Goal: Task Accomplishment & Management: Manage account settings

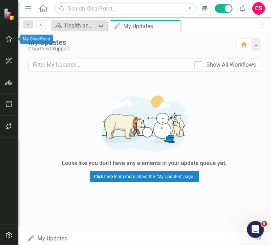
click at [10, 40] on icon "button" at bounding box center [8, 39] width 7 height 6
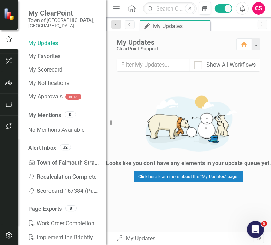
click at [6, 65] on button "button" at bounding box center [9, 61] width 16 height 15
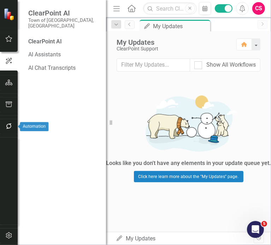
click at [11, 124] on icon "button" at bounding box center [8, 126] width 7 height 6
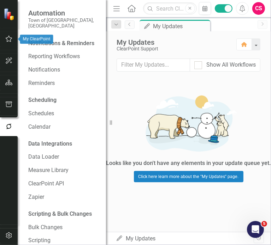
click at [9, 37] on icon "button" at bounding box center [8, 39] width 7 height 6
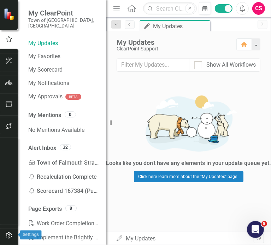
click at [12, 233] on icon "button" at bounding box center [8, 236] width 7 height 6
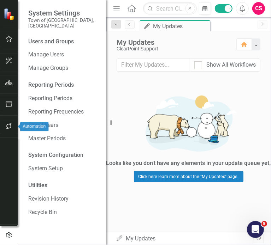
click at [12, 122] on button "button" at bounding box center [9, 126] width 16 height 15
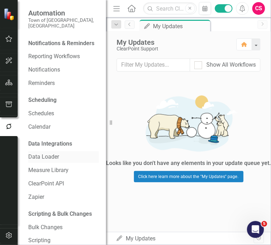
scroll to position [16, 0]
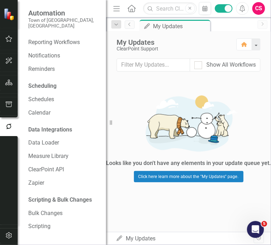
click at [10, 104] on icon "button" at bounding box center [8, 105] width 7 height 6
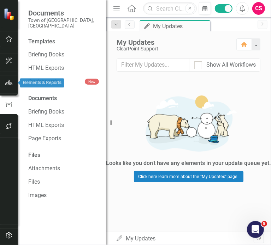
click at [7, 85] on icon "button" at bounding box center [8, 83] width 7 height 6
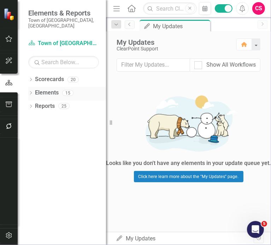
click at [45, 89] on link "Elements" at bounding box center [47, 93] width 24 height 8
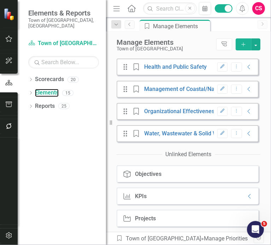
scroll to position [224, 0]
click at [246, 199] on icon "Collapse" at bounding box center [249, 197] width 7 height 6
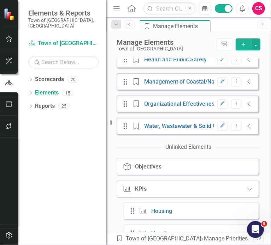
scroll to position [330, 0]
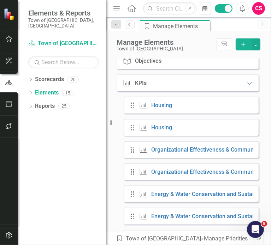
click at [246, 86] on icon "Expanded" at bounding box center [249, 83] width 7 height 6
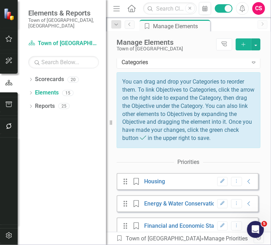
scroll to position [0, 0]
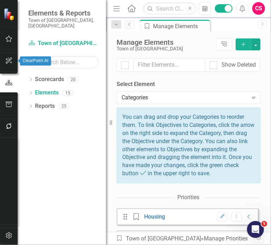
click at [10, 62] on icon "button" at bounding box center [8, 61] width 7 height 6
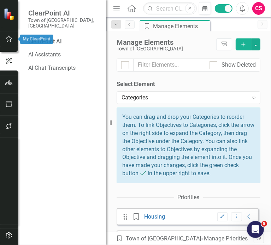
click at [8, 35] on button "button" at bounding box center [9, 39] width 16 height 15
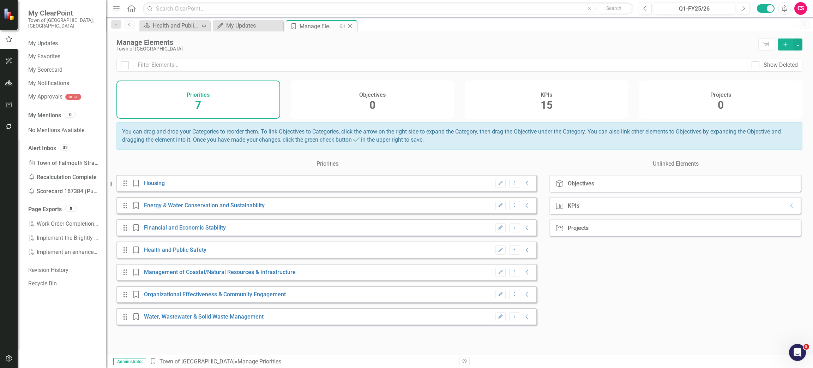
click at [270, 26] on icon "Close" at bounding box center [349, 26] width 7 height 6
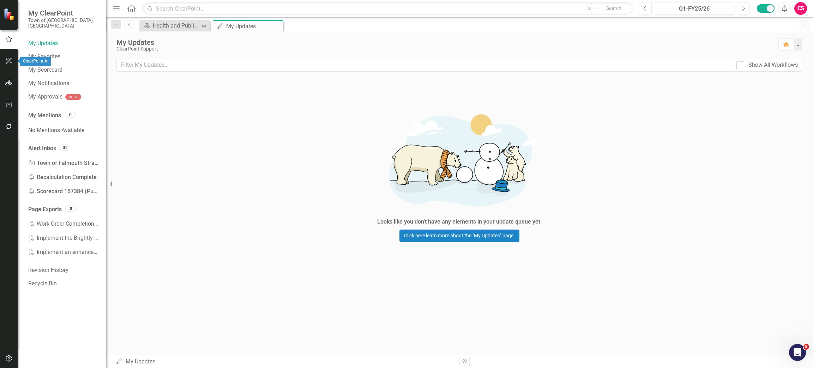
click at [5, 57] on button "button" at bounding box center [9, 61] width 16 height 15
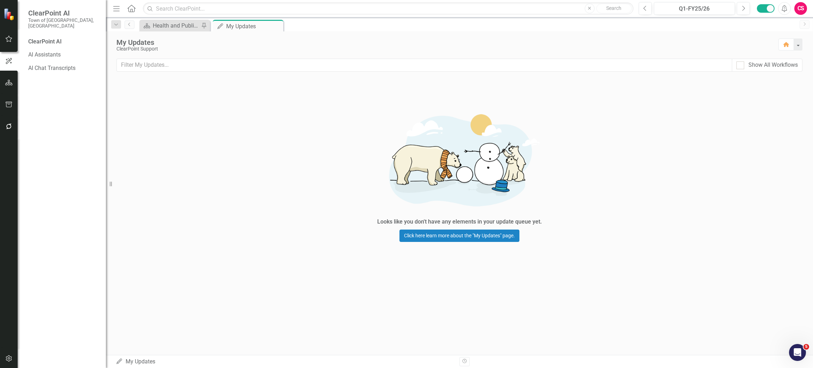
click at [12, 85] on button "button" at bounding box center [9, 83] width 16 height 15
click at [10, 105] on icon "button" at bounding box center [8, 105] width 7 height 6
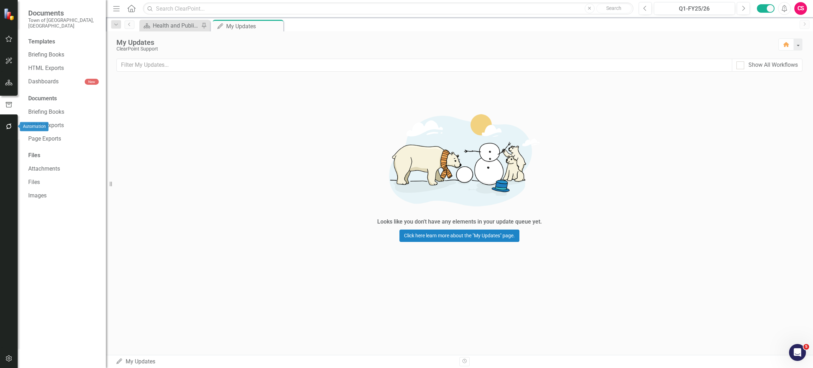
click at [6, 123] on icon "button" at bounding box center [8, 126] width 7 height 6
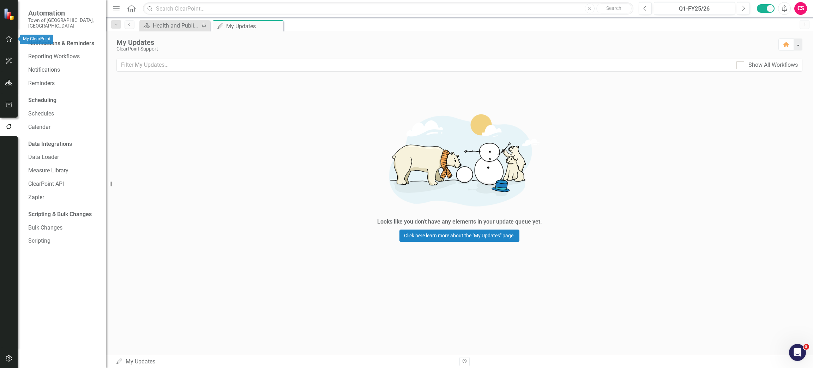
click at [9, 35] on button "button" at bounding box center [9, 39] width 16 height 15
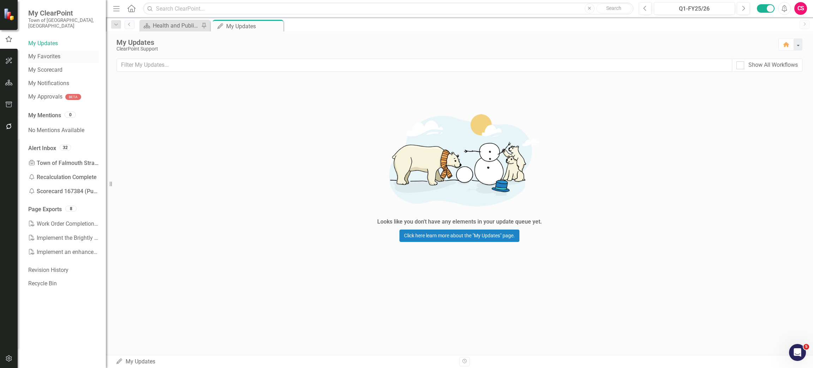
click at [55, 53] on link "My Favorites" at bounding box center [63, 57] width 71 height 8
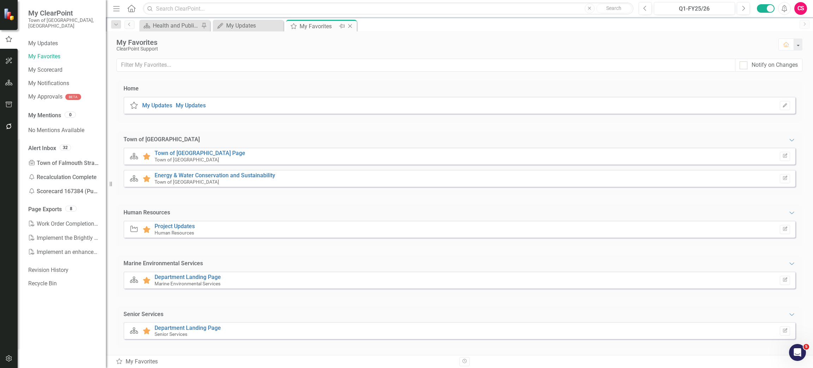
click at [270, 25] on icon "Close" at bounding box center [349, 26] width 7 height 6
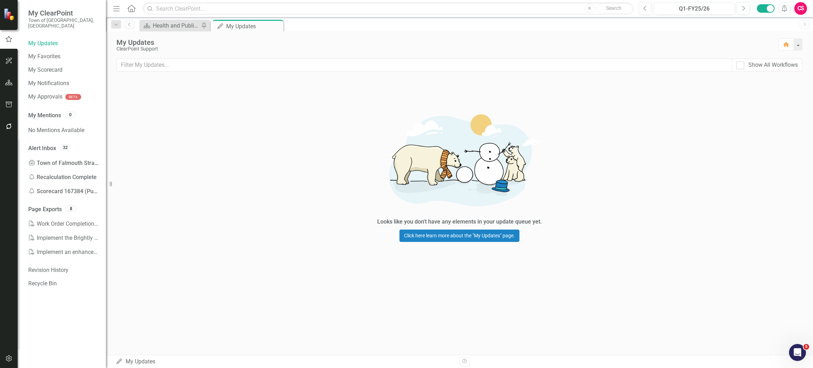
click at [270, 12] on div "CS" at bounding box center [800, 8] width 13 height 13
click at [270, 85] on link "icon.portal Success Portal" at bounding box center [779, 88] width 56 height 13
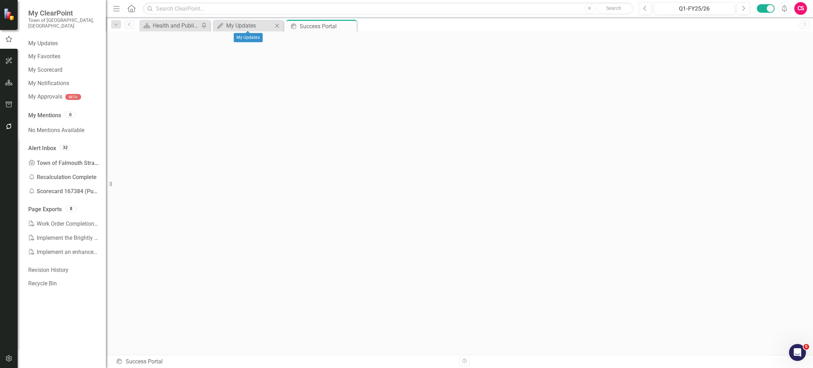
click at [270, 26] on icon at bounding box center [277, 26] width 4 height 4
click at [215, 8] on input "text" at bounding box center [388, 8] width 490 height 12
click at [9, 83] on icon "button" at bounding box center [8, 83] width 7 height 6
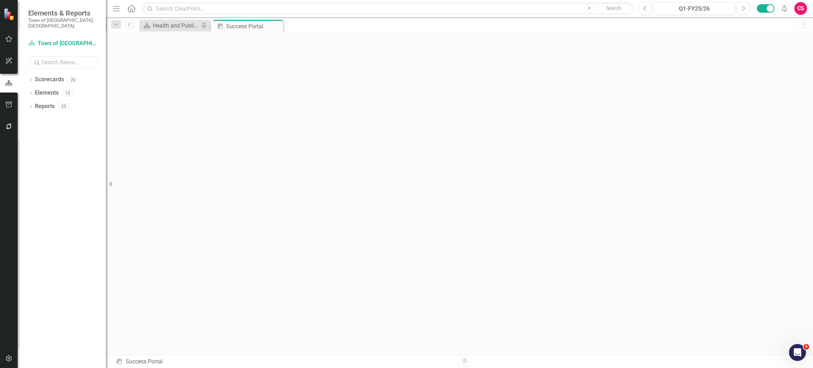
click at [57, 57] on input "text" at bounding box center [63, 62] width 71 height 12
paste input "Law Department's"
type input "Law Department's"
click at [29, 78] on icon "Dropdown" at bounding box center [30, 80] width 5 height 4
click at [60, 56] on input "Law Department's" at bounding box center [63, 62] width 71 height 12
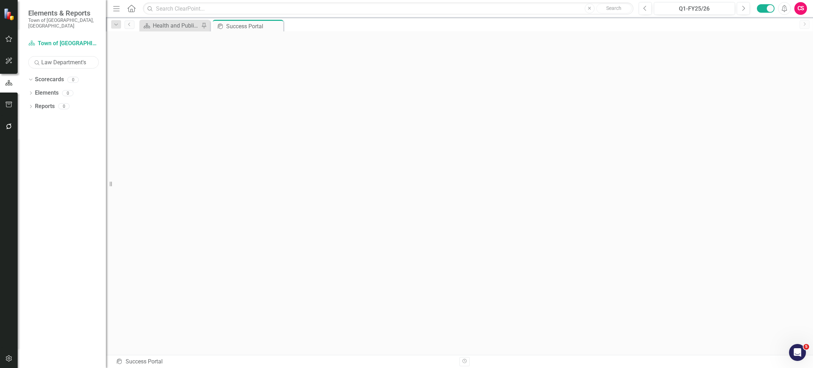
click at [60, 56] on input "Law Department's" at bounding box center [63, 62] width 71 height 12
click at [34, 91] on icon "Dropdown" at bounding box center [34, 93] width 5 height 4
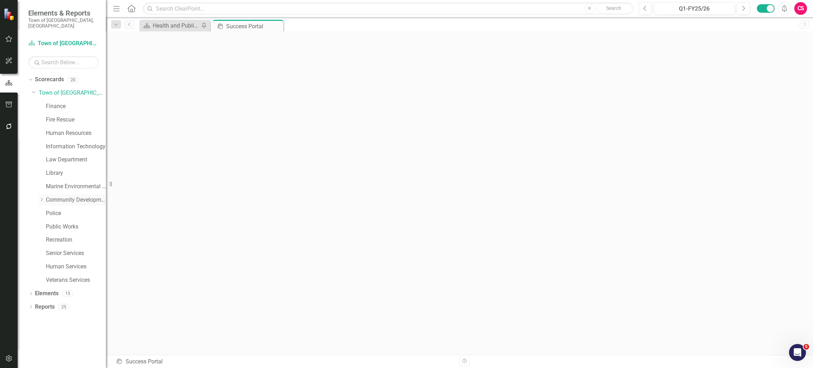
click at [43, 197] on icon "Dropdown" at bounding box center [41, 199] width 5 height 4
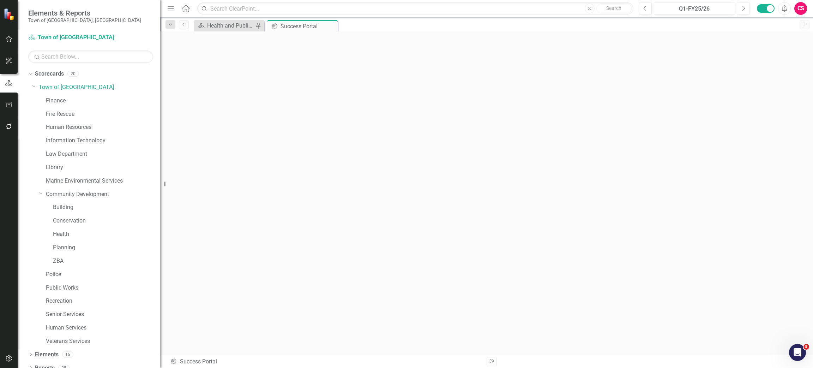
drag, startPoint x: 111, startPoint y: 126, endPoint x: 160, endPoint y: 127, distance: 49.4
click at [160, 127] on div "Resize" at bounding box center [163, 184] width 6 height 368
click at [80, 145] on link "Law Department" at bounding box center [103, 147] width 114 height 8
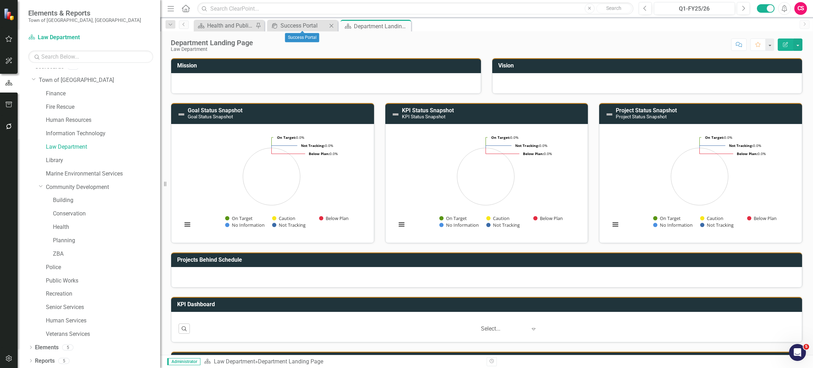
click at [270, 26] on icon "Close" at bounding box center [331, 26] width 7 height 6
click at [270, 47] on button "Edit Report" at bounding box center [786, 44] width 16 height 12
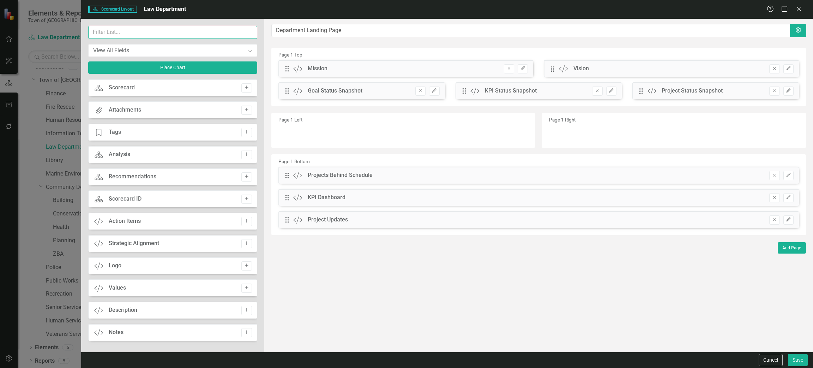
click at [160, 34] on input "text" at bounding box center [172, 32] width 169 height 13
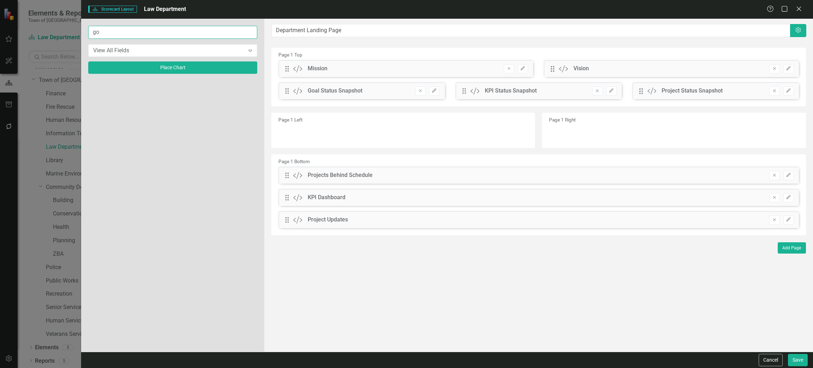
type input "g"
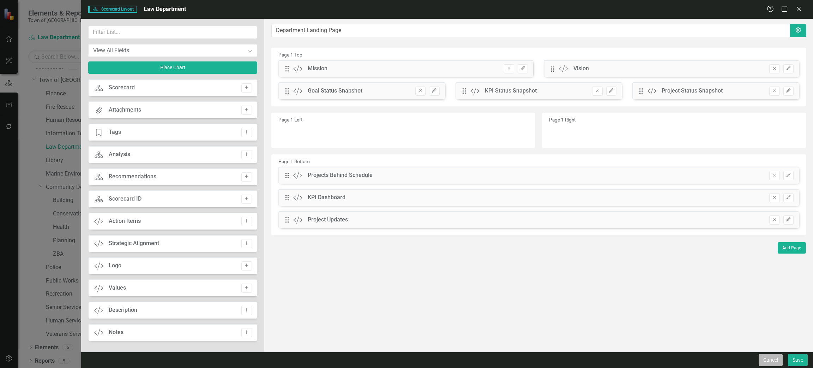
click at [270, 245] on button "Cancel" at bounding box center [771, 360] width 24 height 12
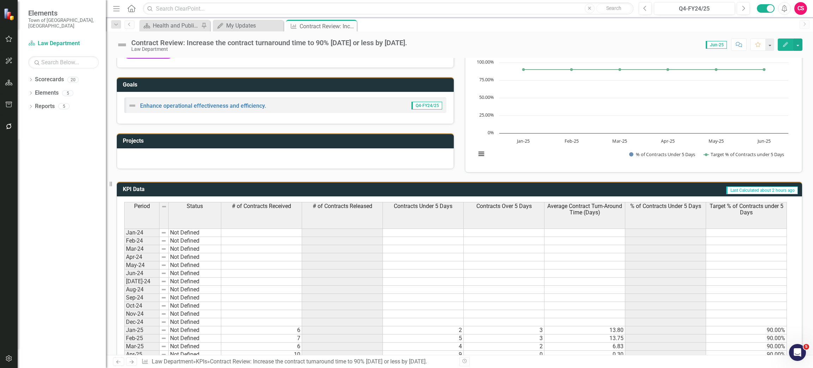
scroll to position [158, 0]
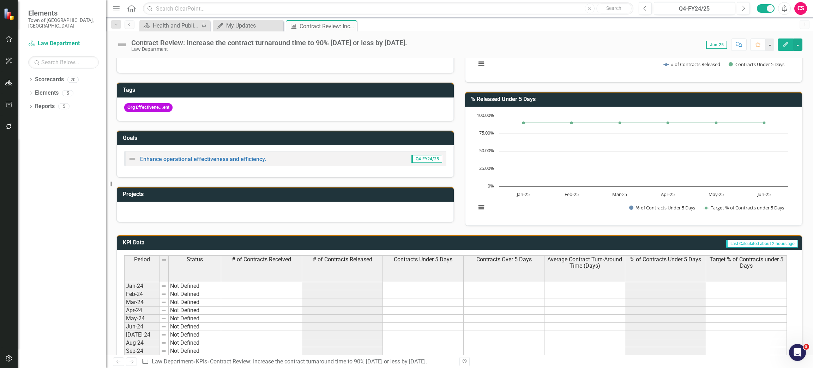
click at [270, 135] on h3 "Goals" at bounding box center [286, 138] width 327 height 6
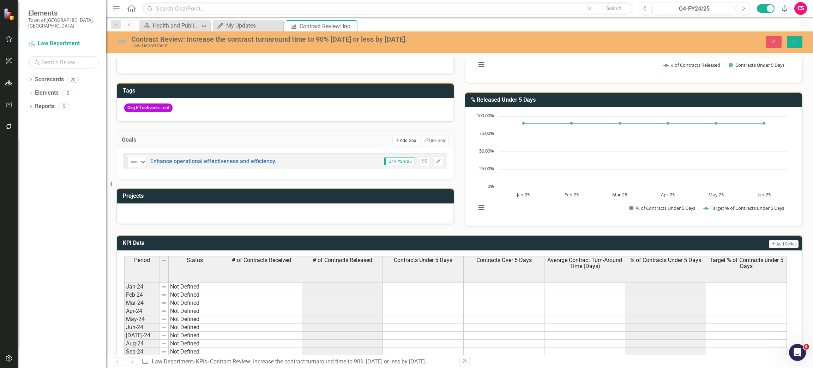
click at [401, 140] on button "Add Add Goal" at bounding box center [405, 140] width 27 height 9
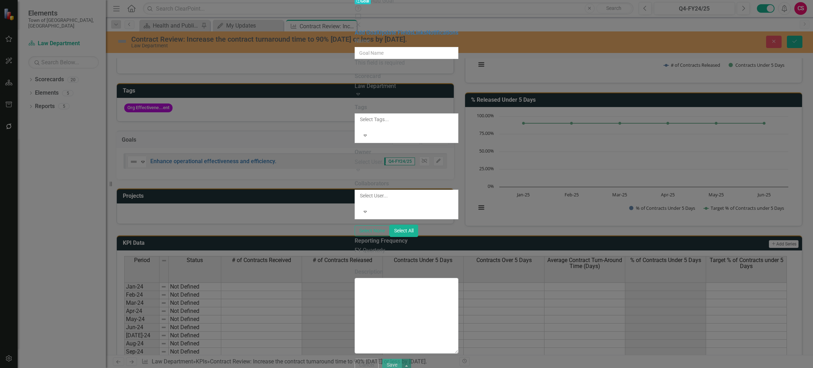
click at [458, 245] on div "ClearPoint Can Do More! How ClearPoint Can Help Close Enterprise plans can auto…" at bounding box center [407, 195] width 104 height 316
click at [379, 245] on button "Cancel" at bounding box center [367, 364] width 24 height 12
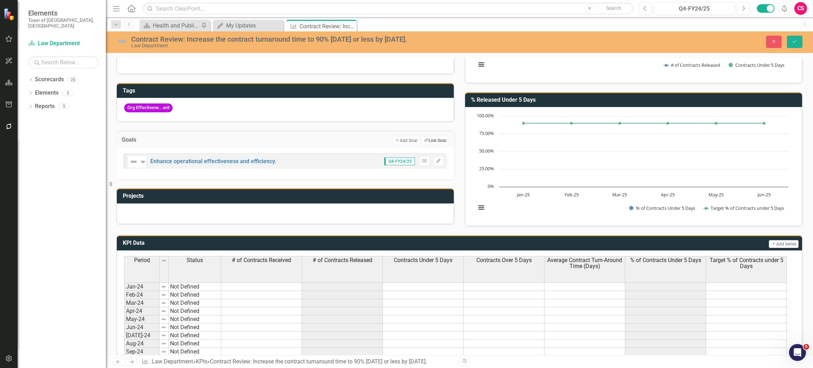
click at [431, 141] on button "Link Tag Link Goal" at bounding box center [435, 140] width 27 height 9
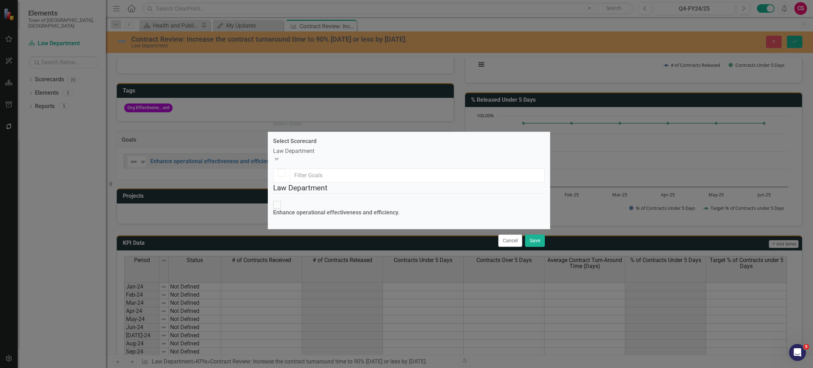
checkbox input "true"
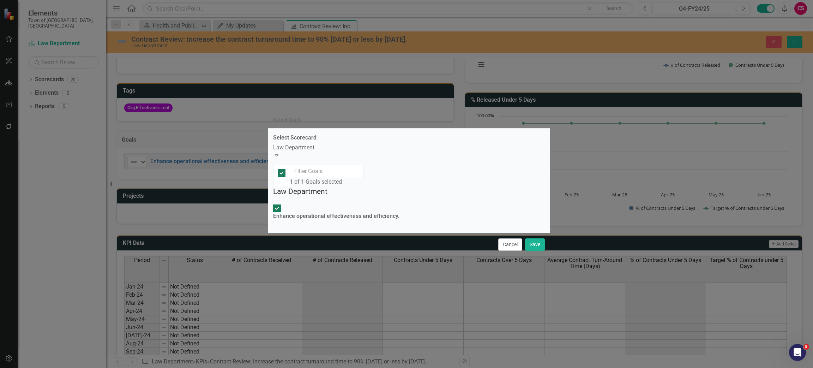
click at [320, 144] on div "Law Department" at bounding box center [409, 148] width 272 height 8
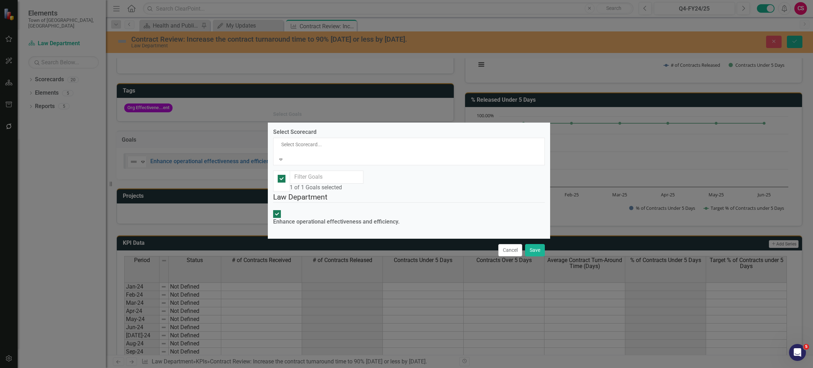
scroll to position [58, 0]
click at [316, 128] on label "Select Scorecard" at bounding box center [294, 132] width 43 height 8
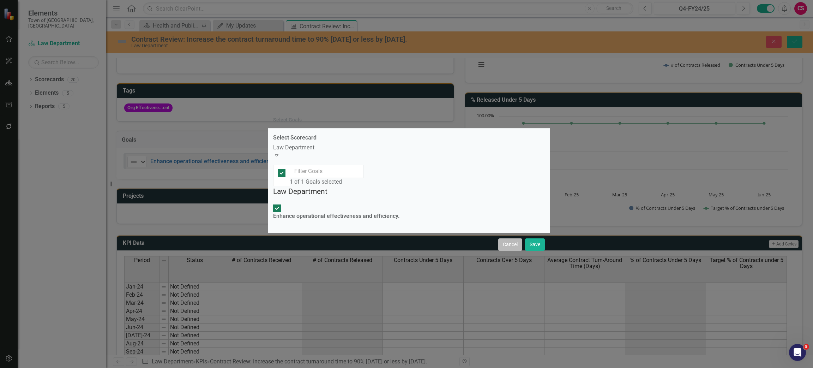
click at [511, 245] on button "Cancel" at bounding box center [510, 244] width 24 height 12
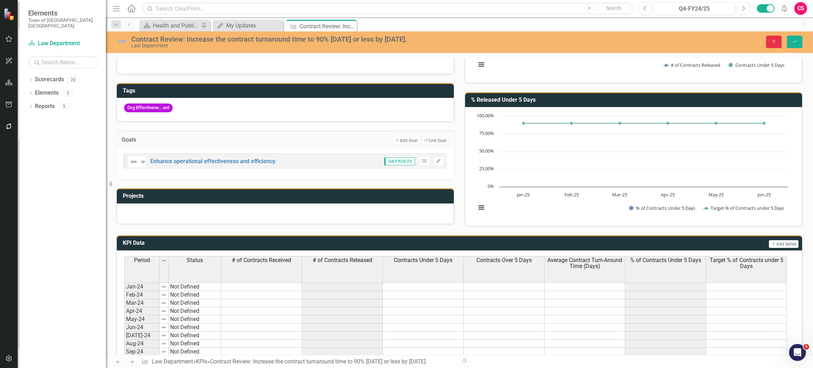
click at [542, 37] on button "Close" at bounding box center [774, 42] width 16 height 12
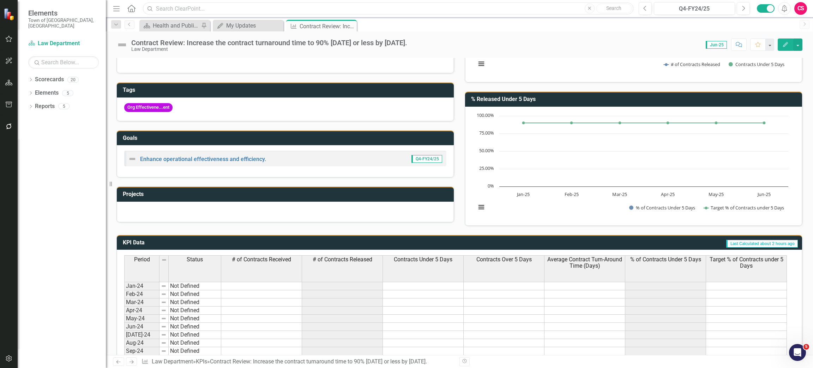
click at [275, 7] on input "text" at bounding box center [388, 8] width 490 height 12
paste input "Systematically digitize all office files"
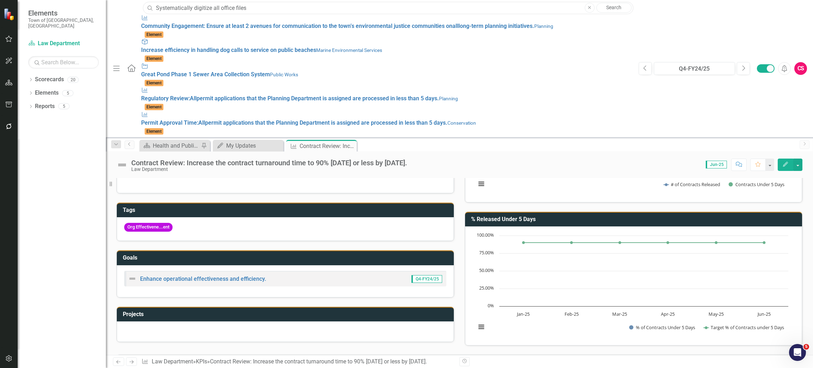
type input "Systematically digitize all office files"
click at [71, 211] on div "Dropdown Scorecards 20 Dropdown Town of Falmouth Finance Fire Rescue Human Reso…" at bounding box center [62, 221] width 88 height 294
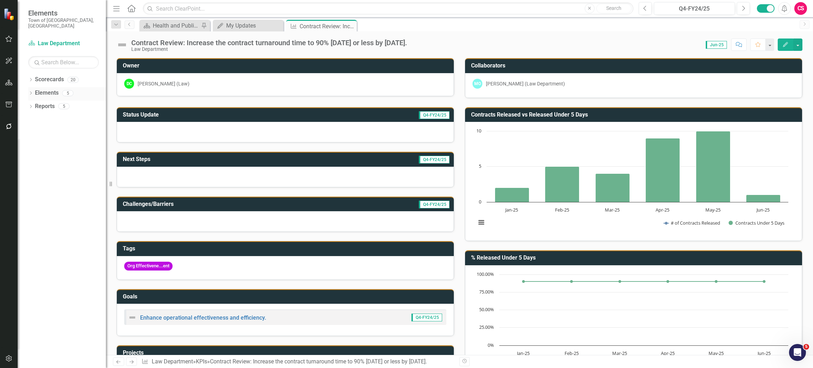
click at [43, 89] on link "Elements" at bounding box center [47, 93] width 24 height 8
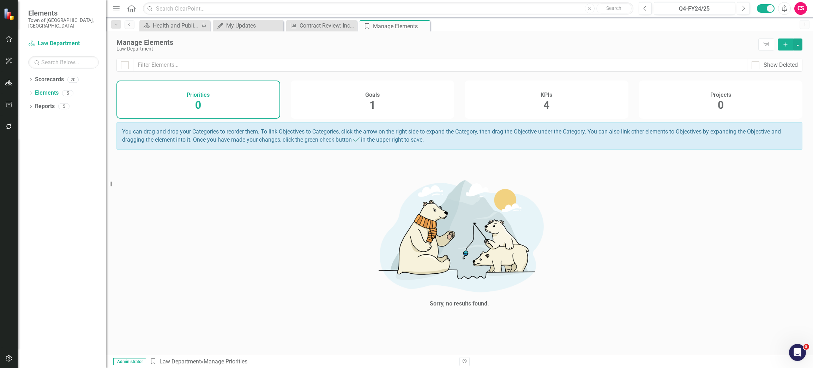
click at [397, 105] on div "Goals 1" at bounding box center [373, 99] width 164 height 38
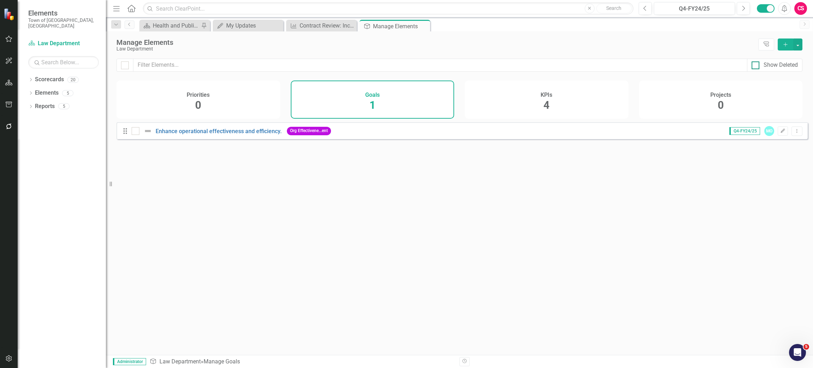
click at [757, 67] on div at bounding box center [756, 65] width 8 height 8
click at [756, 66] on input "Show Deleted" at bounding box center [754, 63] width 5 height 5
click at [757, 67] on div at bounding box center [756, 65] width 8 height 8
click at [756, 66] on input "Show Deleted" at bounding box center [754, 63] width 5 height 5
checkbox input "false"
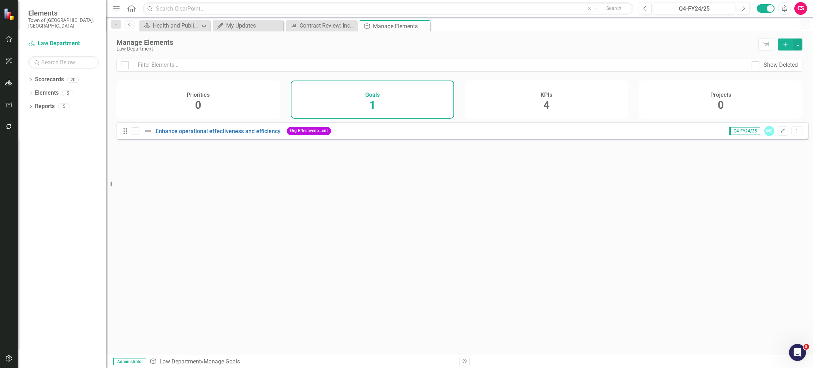
click at [779, 44] on button "Add" at bounding box center [786, 44] width 16 height 12
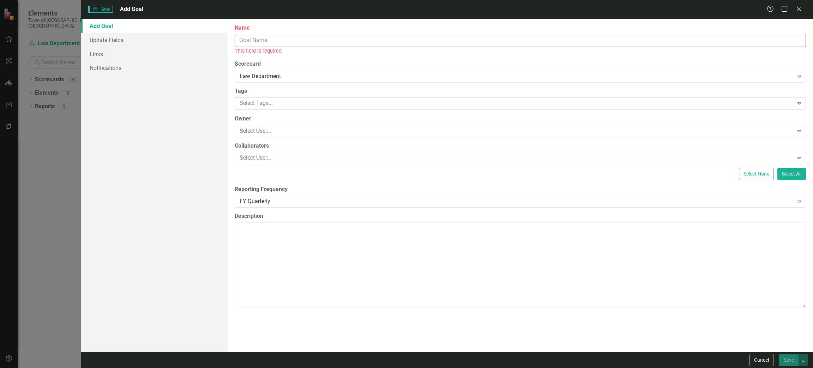
drag, startPoint x: 274, startPoint y: 105, endPoint x: 209, endPoint y: 120, distance: 67.3
click at [274, 105] on div at bounding box center [515, 103] width 556 height 10
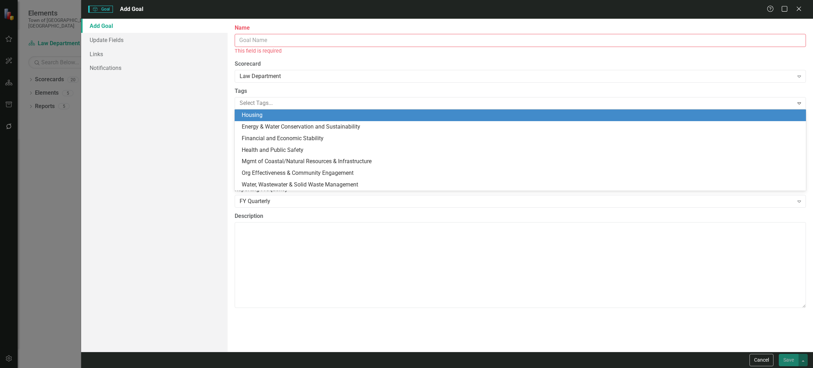
click at [164, 164] on div "Add Goal Update Fields Links Notifications" at bounding box center [154, 185] width 146 height 333
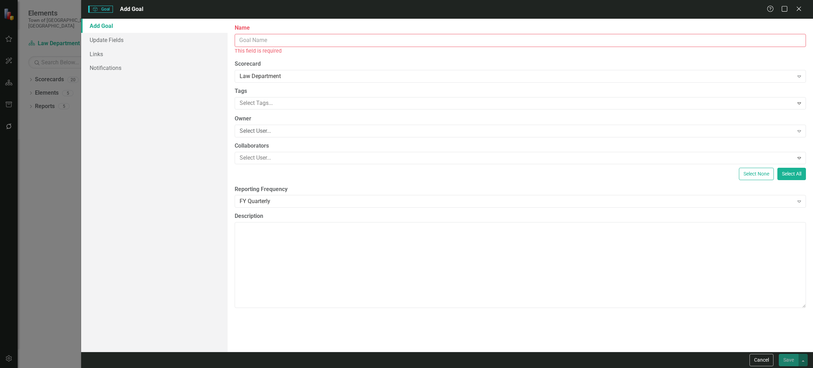
click at [302, 41] on input "Name" at bounding box center [520, 40] width 571 height 13
click at [314, 51] on div "This field is required" at bounding box center [520, 51] width 571 height 8
click at [317, 43] on input "Name" at bounding box center [520, 40] width 571 height 13
paste input "Systematically digitize all office files"
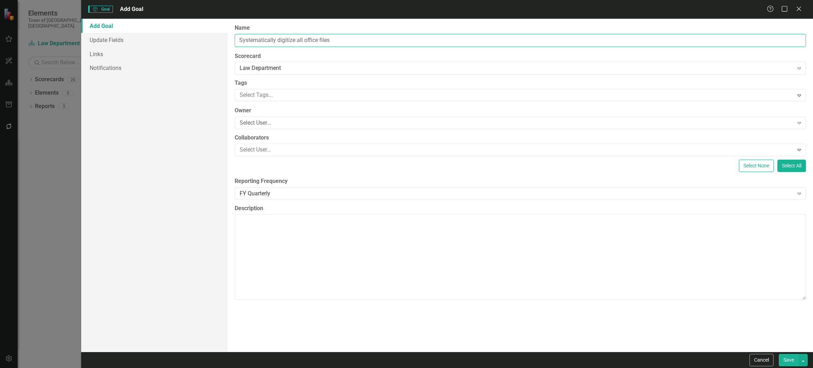
click at [278, 40] on input "Systematically digitize all office files" at bounding box center [520, 40] width 571 height 13
type input "Systematically Digitize All Office Files"
click at [259, 122] on div "Select User..." at bounding box center [517, 123] width 554 height 8
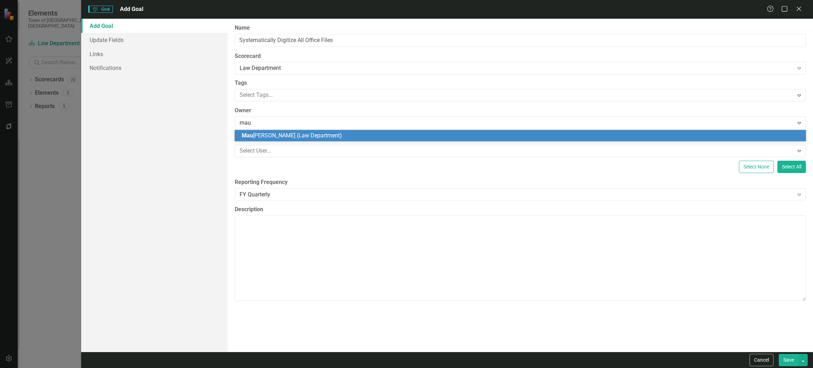
type input "maur"
click at [264, 135] on span "Maur a O'Keefe (Law Department)" at bounding box center [295, 135] width 107 height 7
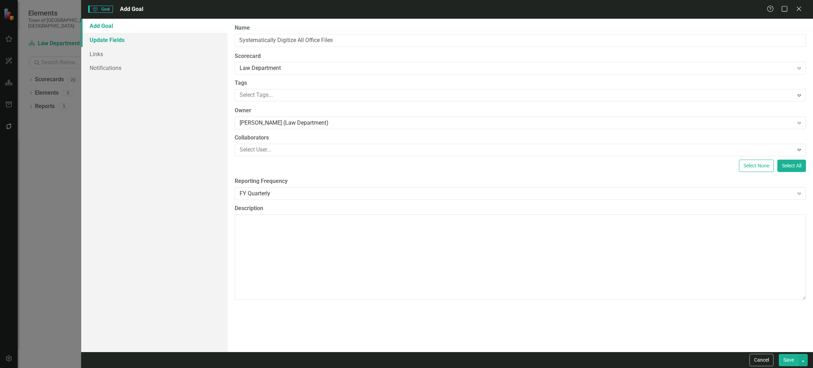
click at [120, 39] on link "Update Fields" at bounding box center [154, 40] width 146 height 14
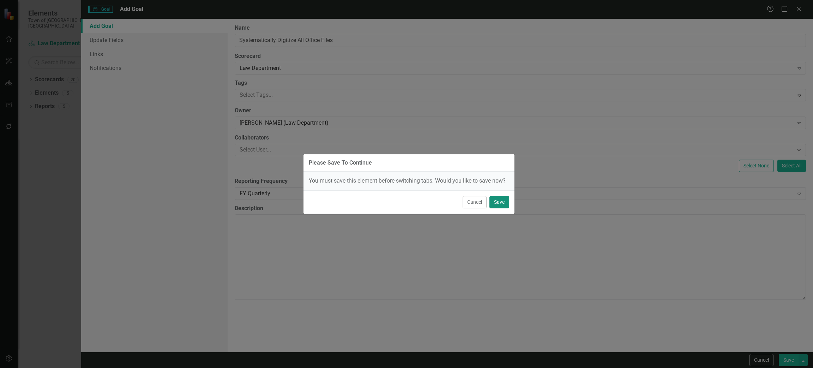
click at [504, 201] on button "Save" at bounding box center [499, 202] width 20 height 12
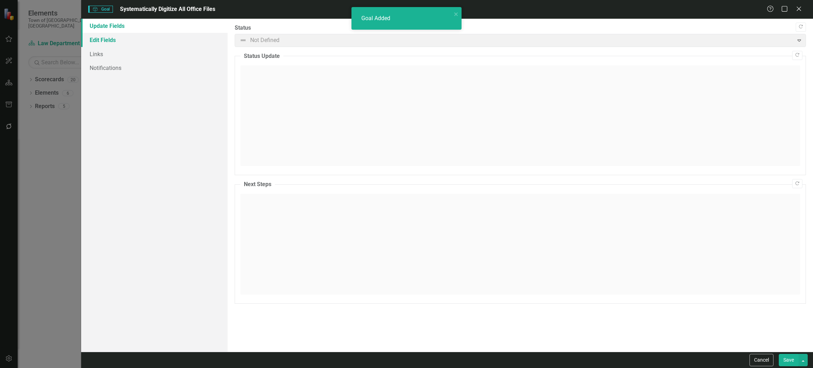
click at [104, 38] on link "Edit Fields" at bounding box center [154, 40] width 146 height 14
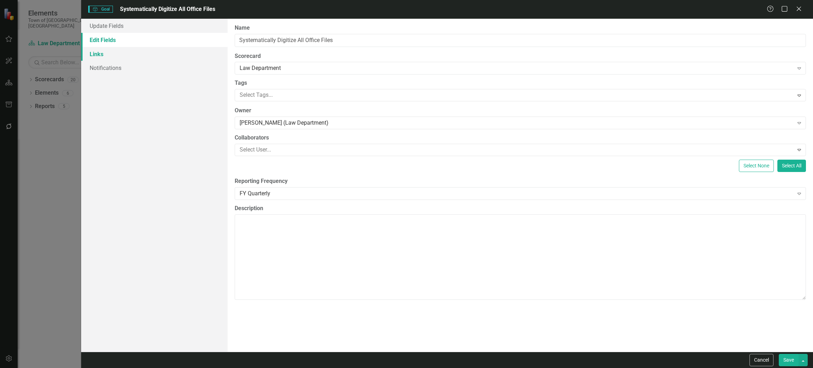
click at [105, 56] on link "Links" at bounding box center [154, 54] width 146 height 14
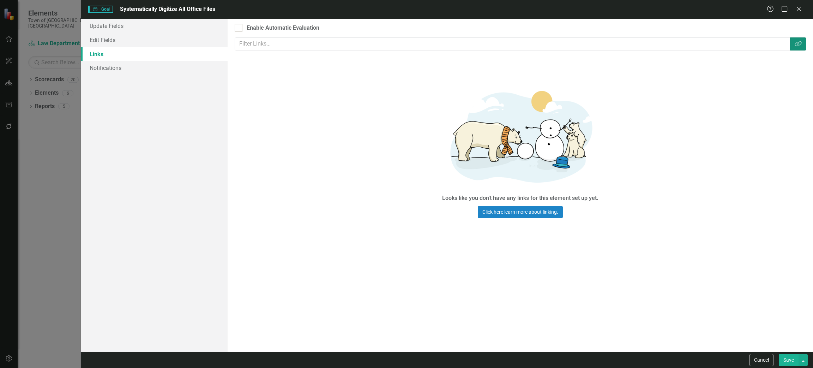
click at [796, 42] on icon "button" at bounding box center [798, 43] width 7 height 5
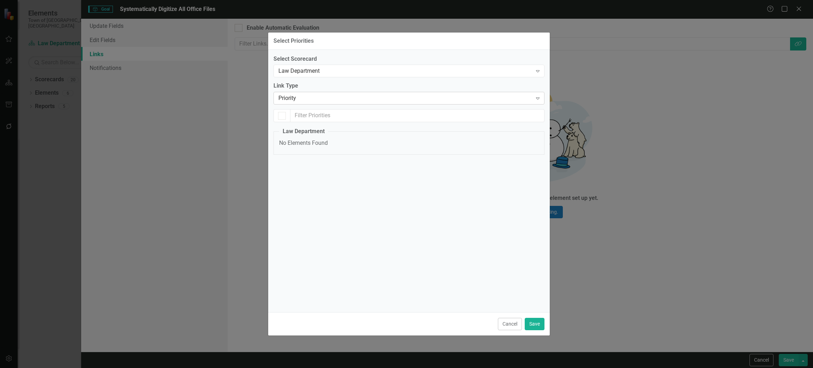
click at [328, 101] on div "Priority" at bounding box center [405, 98] width 254 height 8
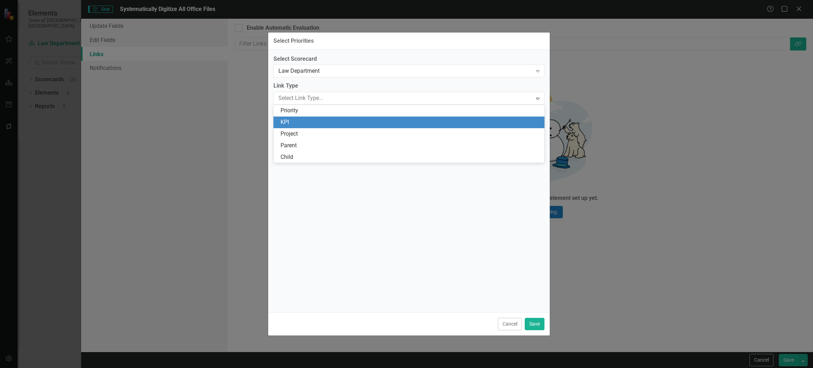
click at [295, 119] on div "KPI" at bounding box center [410, 122] width 260 height 8
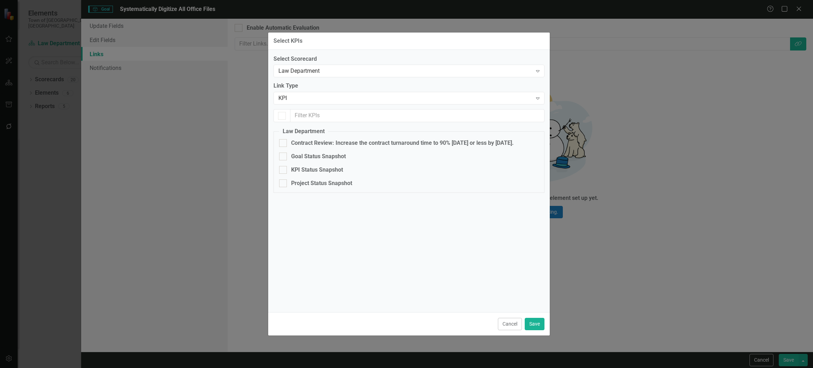
checkbox input "false"
click at [515, 326] on button "Cancel" at bounding box center [510, 324] width 24 height 12
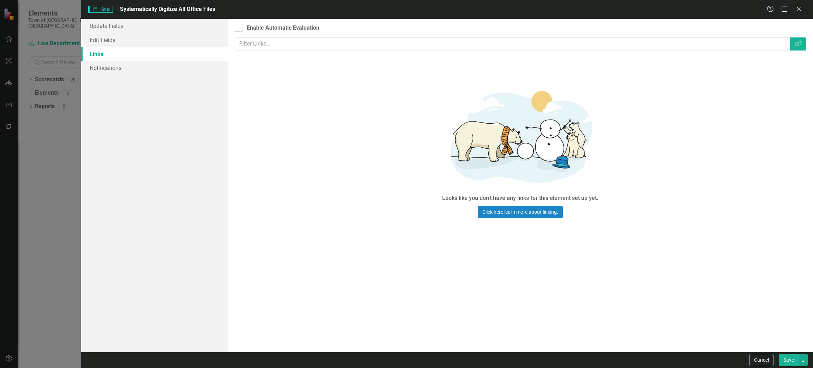
click at [784, 357] on button "Save" at bounding box center [789, 360] width 20 height 12
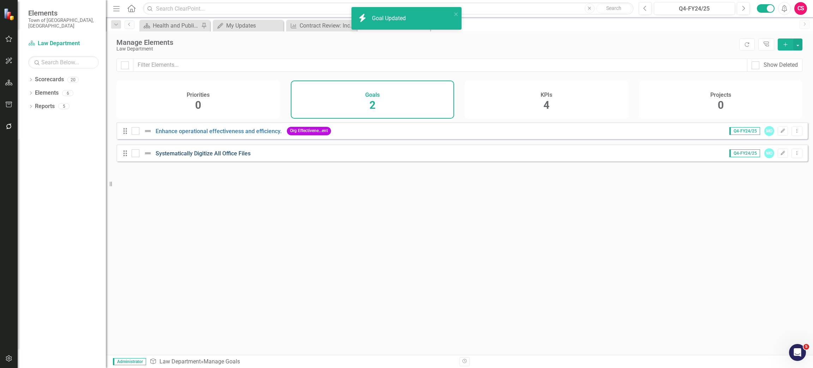
click at [217, 157] on link "Systematically Digitize All Office Files" at bounding box center [203, 153] width 95 height 7
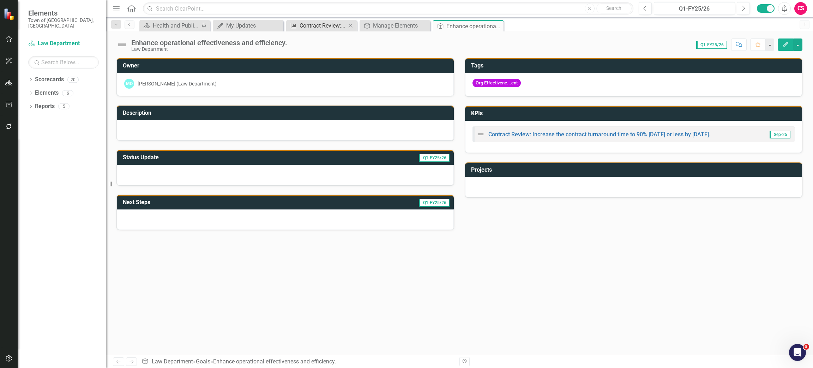
click at [311, 25] on div "Contract Review: Increase the contract turnaround time to 90% [DATE] or less by…" at bounding box center [323, 25] width 47 height 9
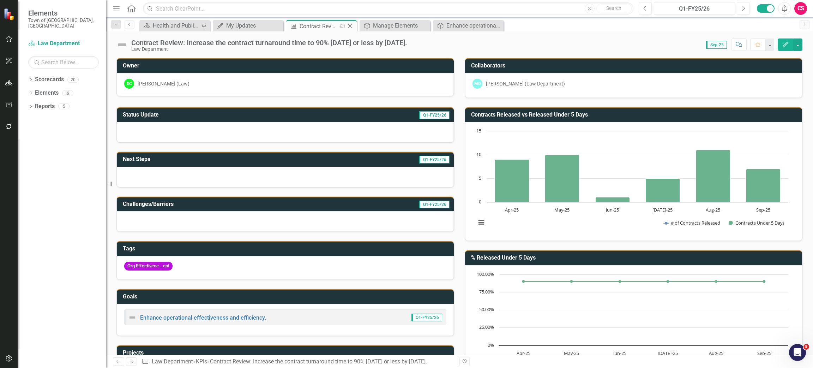
click at [350, 25] on icon at bounding box center [350, 26] width 4 height 4
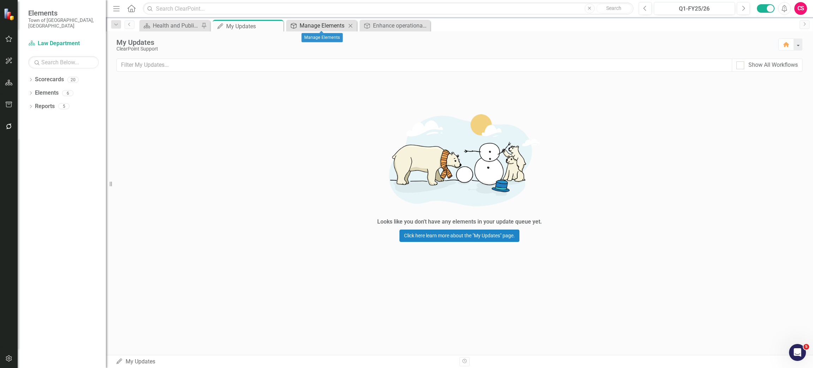
click at [315, 25] on div "Manage Elements" at bounding box center [323, 25] width 47 height 9
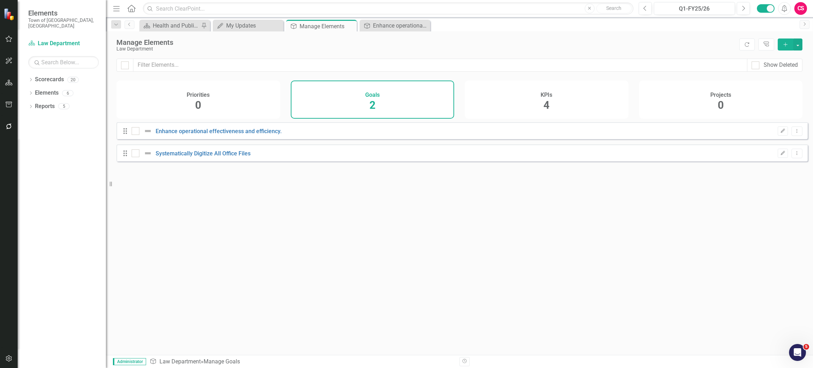
checkbox input "false"
click at [277, 26] on icon "Close" at bounding box center [276, 26] width 7 height 6
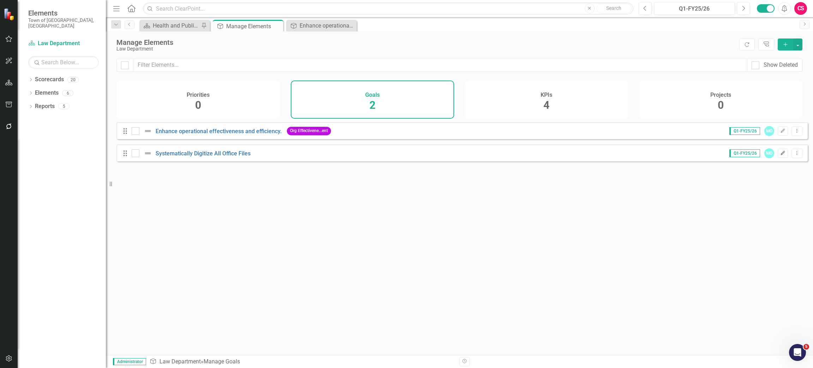
click at [780, 155] on icon "Edit" at bounding box center [782, 153] width 5 height 4
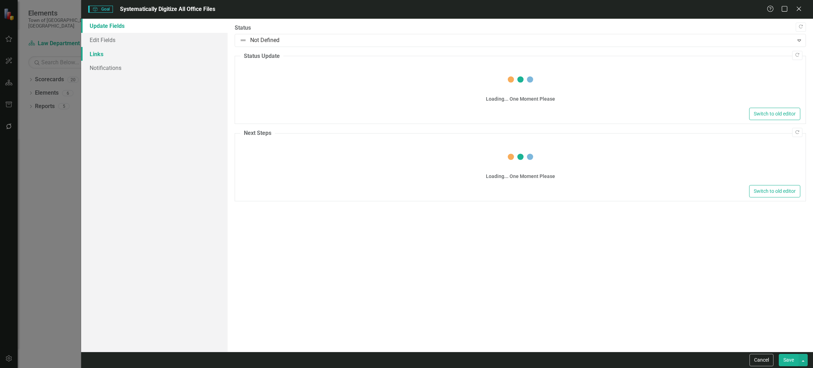
click at [103, 54] on link "Links" at bounding box center [154, 54] width 146 height 14
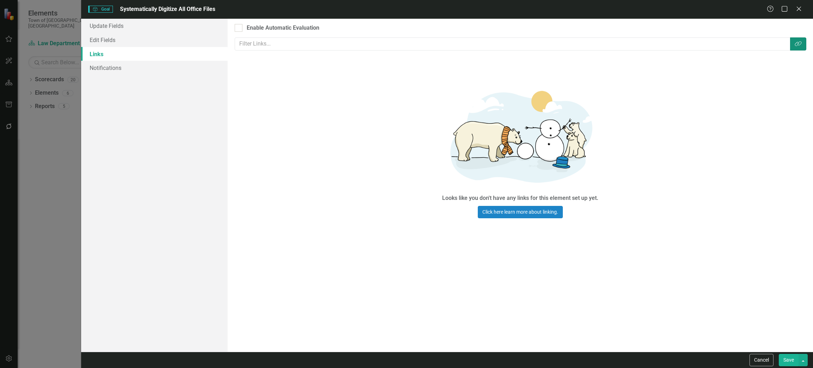
click at [797, 44] on icon "Link Tag" at bounding box center [798, 44] width 7 height 6
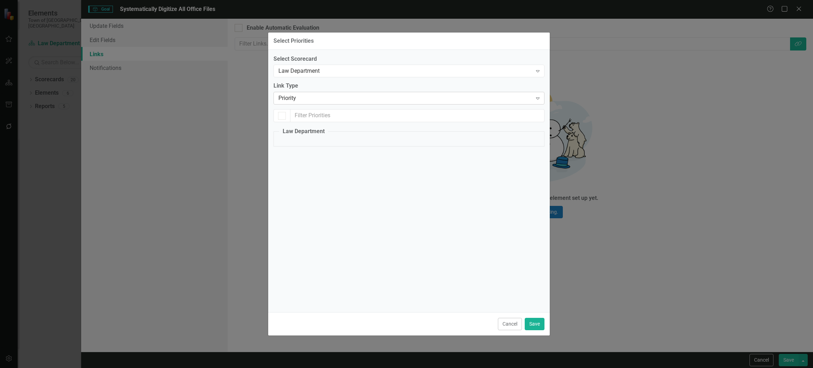
click at [324, 95] on div "Priority" at bounding box center [405, 98] width 254 height 8
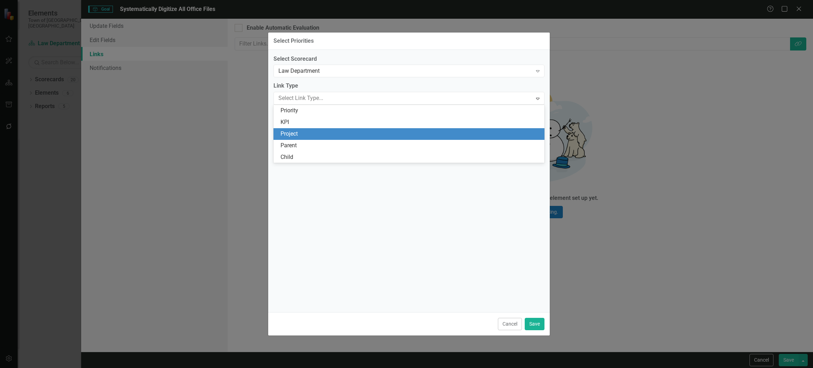
click at [296, 123] on div "KPI" at bounding box center [410, 122] width 260 height 8
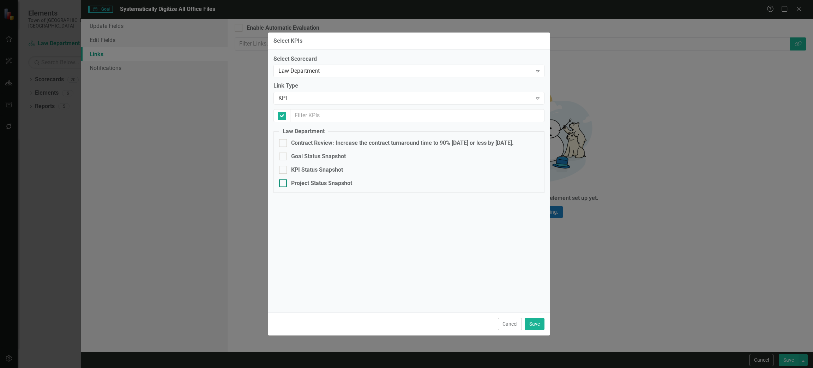
checkbox input "false"
click at [507, 324] on button "Cancel" at bounding box center [510, 324] width 24 height 12
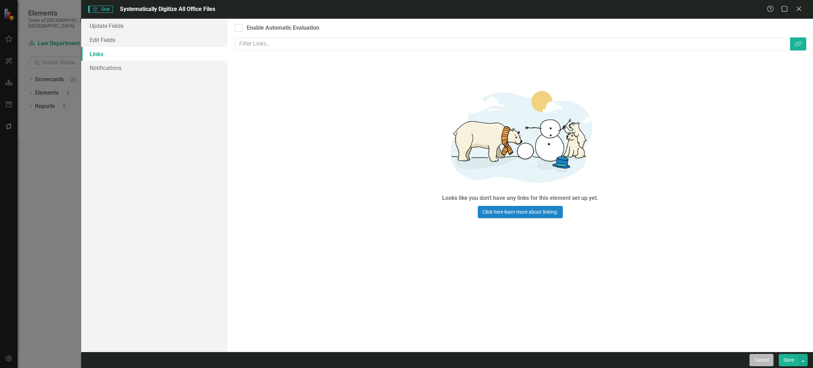
click at [762, 356] on button "Cancel" at bounding box center [761, 360] width 24 height 12
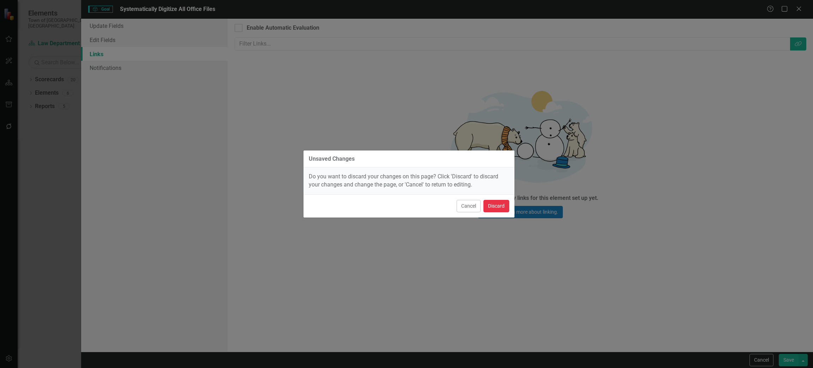
click at [499, 206] on button "Discard" at bounding box center [496, 206] width 26 height 12
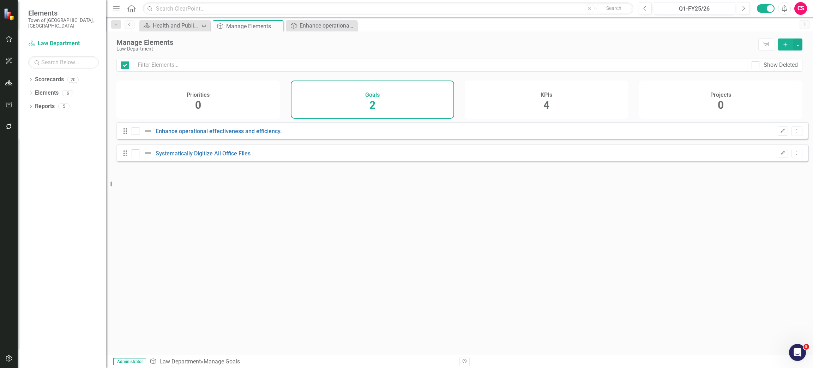
checkbox input "false"
click at [547, 95] on h4 "KPIs" at bounding box center [547, 95] width 12 height 6
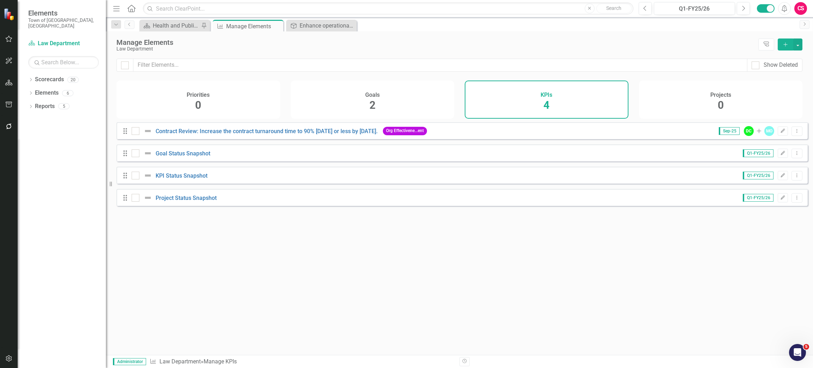
click at [786, 41] on button "Add" at bounding box center [786, 44] width 16 height 12
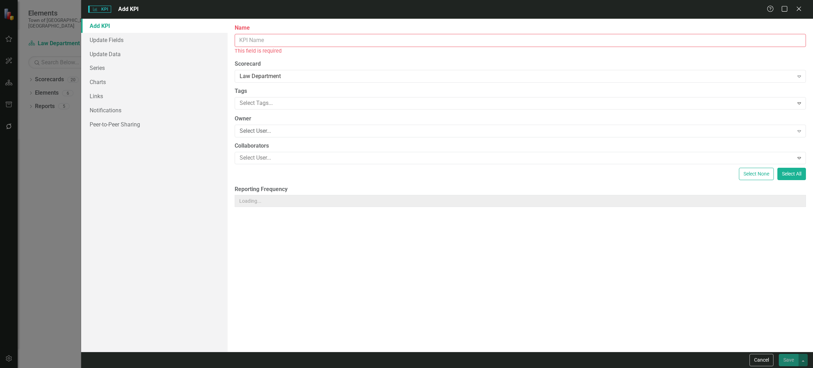
click at [297, 37] on input "Name" at bounding box center [520, 40] width 571 height 13
paste input "culling and scanning office files"
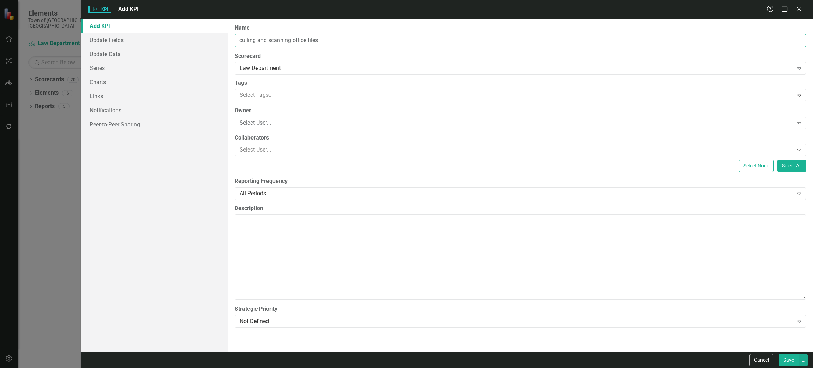
click at [242, 40] on input "culling and scanning office files" at bounding box center [520, 40] width 571 height 13
type input "Culling and Scanning Office Files"
click at [268, 122] on div "Select User..." at bounding box center [517, 123] width 554 height 8
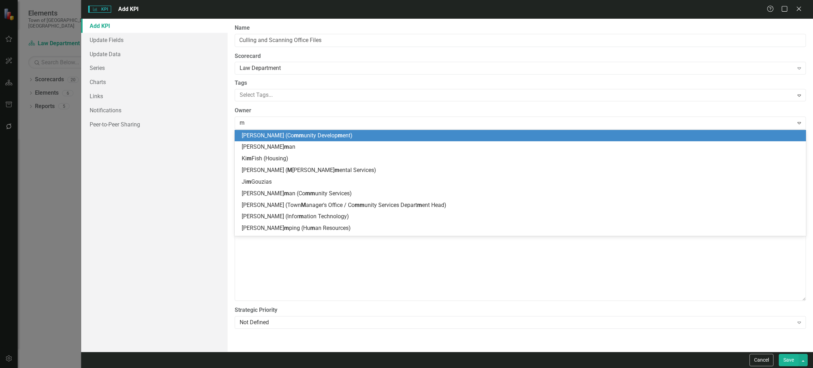
type input "ma"
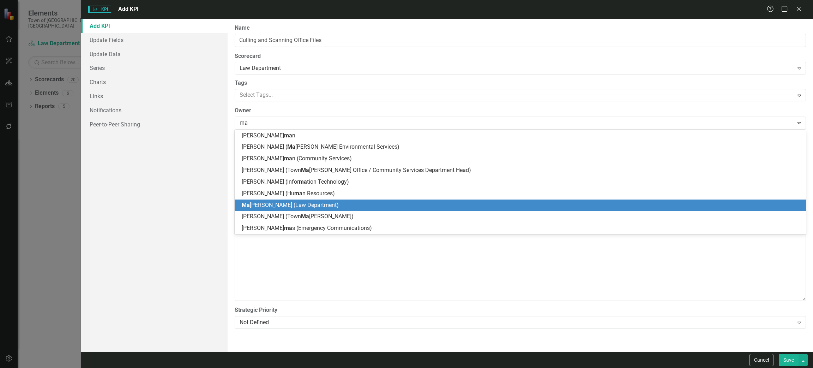
click at [262, 207] on span "Ma [PERSON_NAME] (Law Department)" at bounding box center [290, 204] width 97 height 7
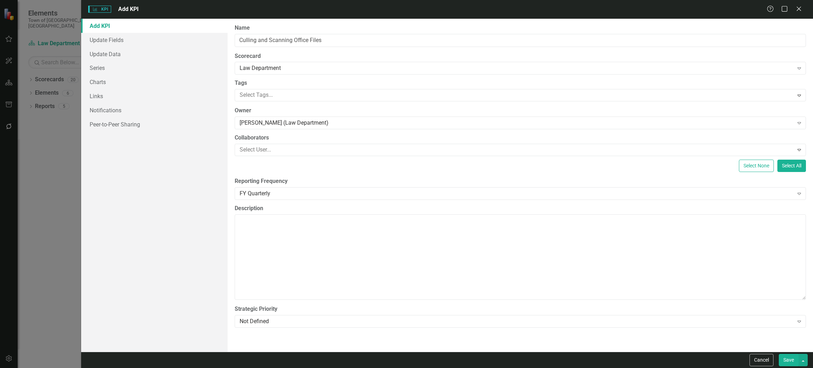
click at [786, 360] on button "Save" at bounding box center [789, 360] width 20 height 12
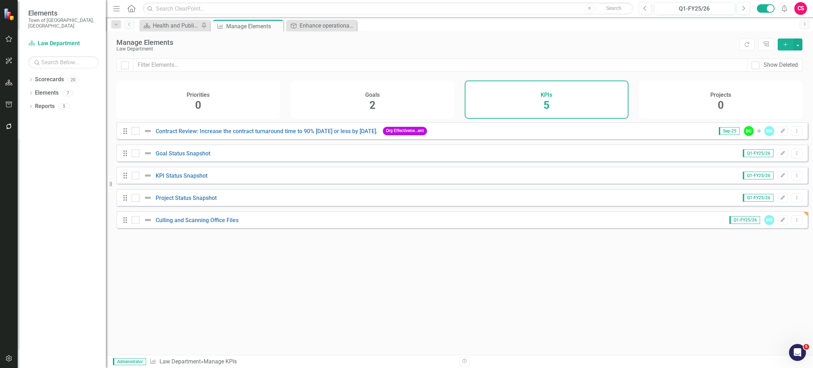
click at [350, 103] on div "Goals 2" at bounding box center [373, 99] width 164 height 38
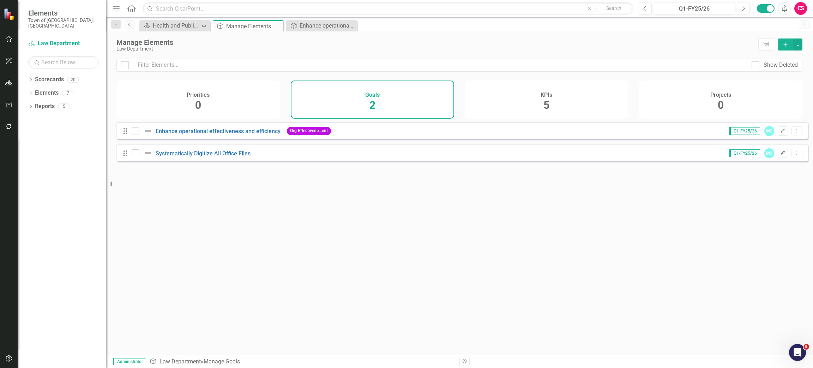
click at [780, 155] on icon "Edit" at bounding box center [782, 153] width 5 height 4
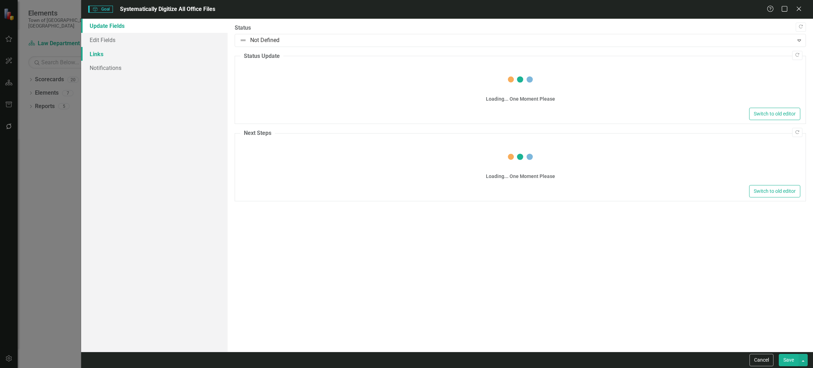
click at [109, 57] on link "Links" at bounding box center [154, 54] width 146 height 14
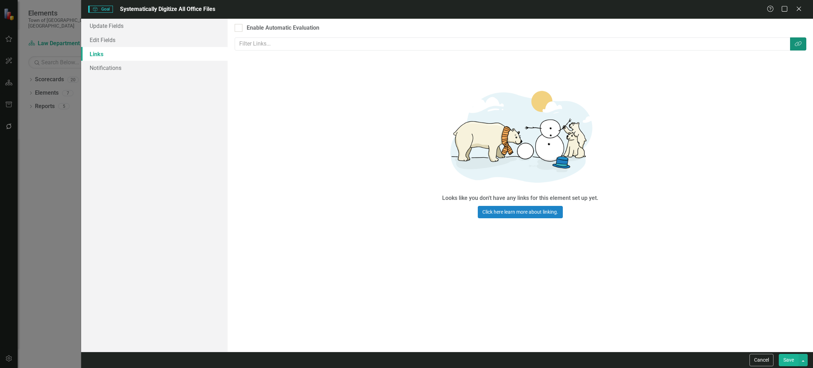
click at [801, 40] on button "Link Tag" at bounding box center [798, 43] width 16 height 13
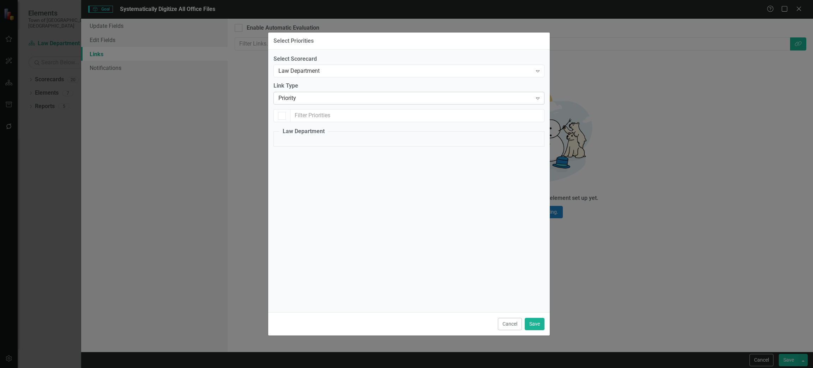
click at [297, 99] on div "Priority" at bounding box center [405, 98] width 254 height 8
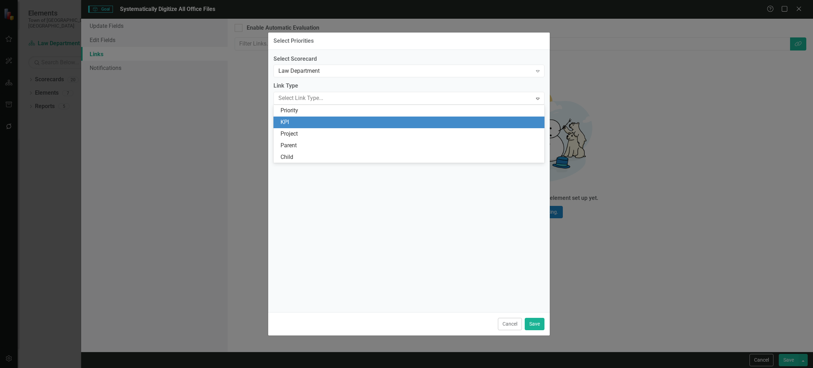
click at [292, 121] on div "KPI" at bounding box center [410, 122] width 260 height 8
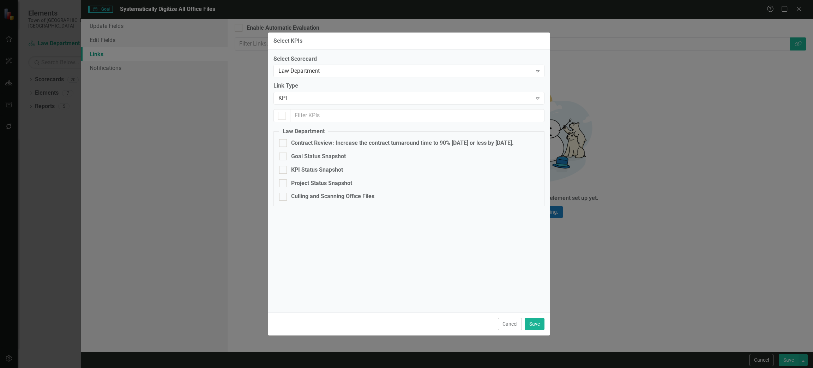
checkbox input "false"
click at [285, 195] on div at bounding box center [283, 197] width 8 height 8
click at [284, 195] on input "Culling and Scanning Office Files" at bounding box center [281, 195] width 5 height 5
checkbox input "true"
click at [532, 326] on button "Save" at bounding box center [535, 324] width 20 height 12
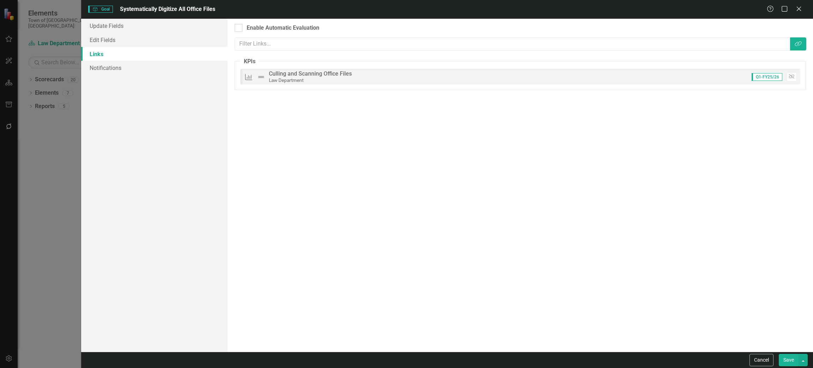
click at [788, 356] on button "Save" at bounding box center [789, 360] width 20 height 12
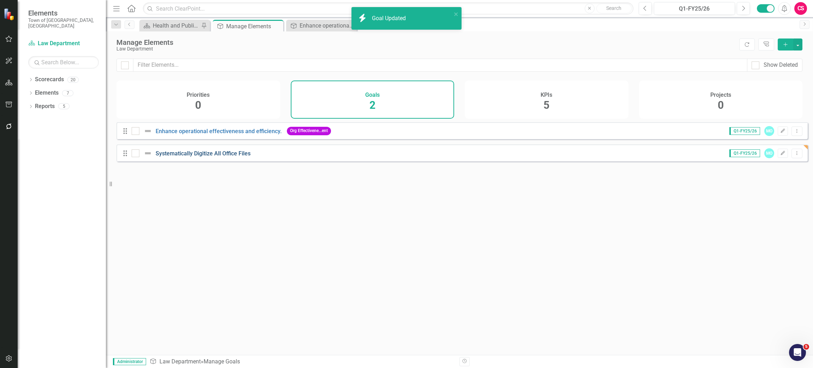
click at [228, 157] on link "Systematically Digitize All Office Files" at bounding box center [203, 153] width 95 height 7
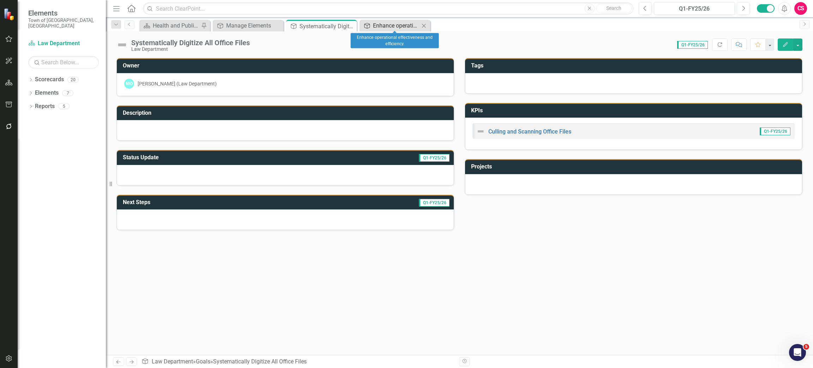
click at [392, 25] on div "Enhance operational effectiveness and efficiency." at bounding box center [396, 25] width 47 height 9
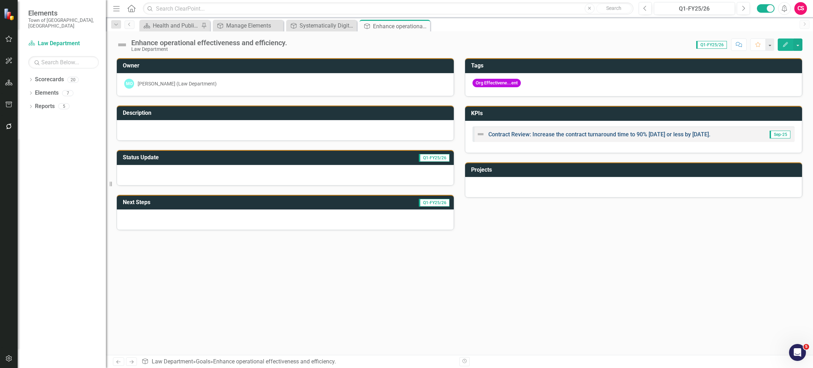
click at [566, 135] on link "Contract Review: Increase the contract turnaround time to 90% [DATE] or less by…" at bounding box center [599, 134] width 222 height 7
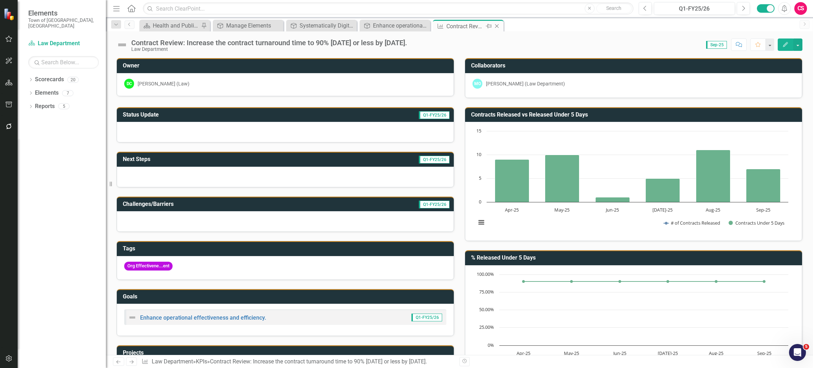
click at [497, 27] on icon at bounding box center [497, 26] width 4 height 4
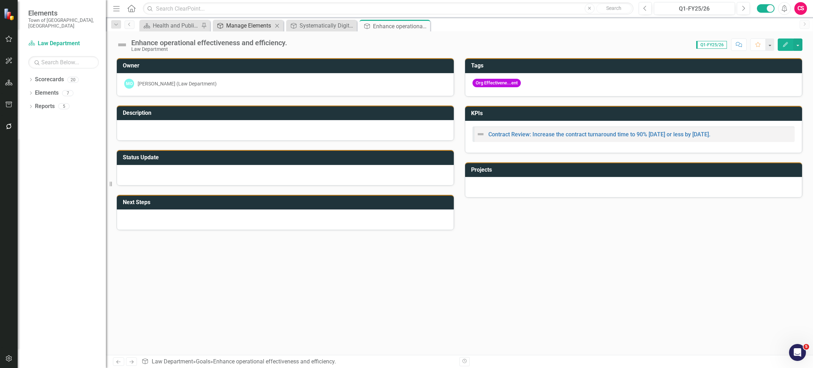
click at [240, 25] on div "Manage Elements" at bounding box center [249, 25] width 47 height 9
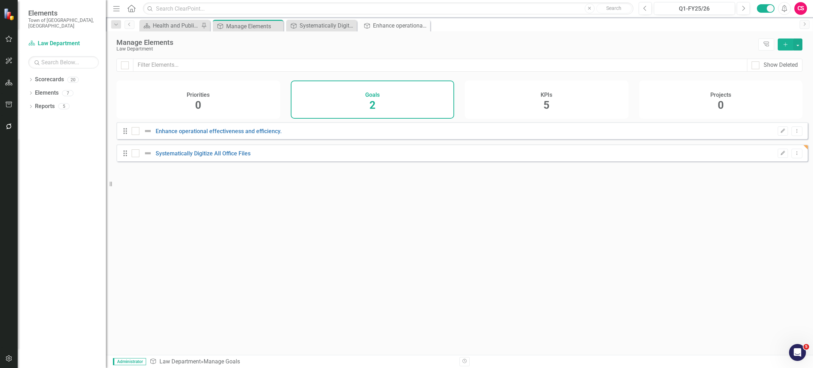
checkbox input "false"
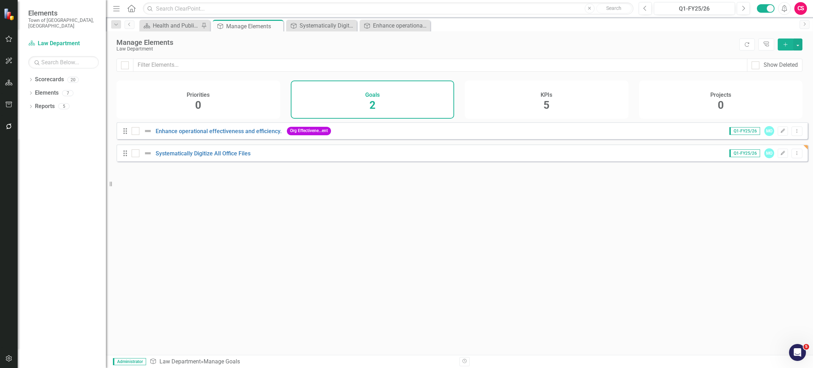
click at [560, 94] on div "KPIs 5" at bounding box center [547, 99] width 164 height 38
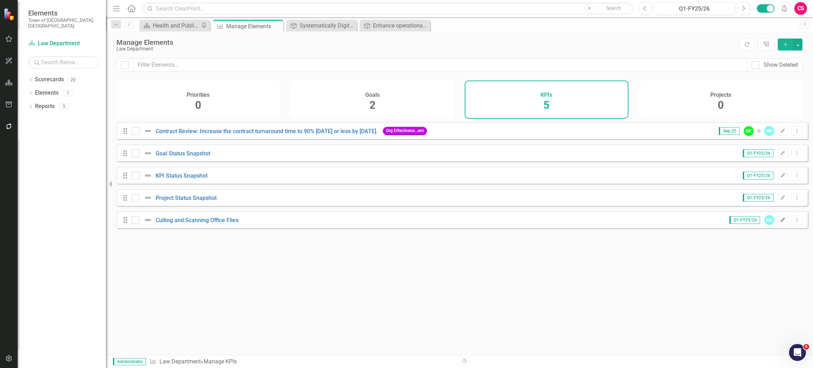
click at [778, 224] on button "Edit" at bounding box center [783, 219] width 10 height 9
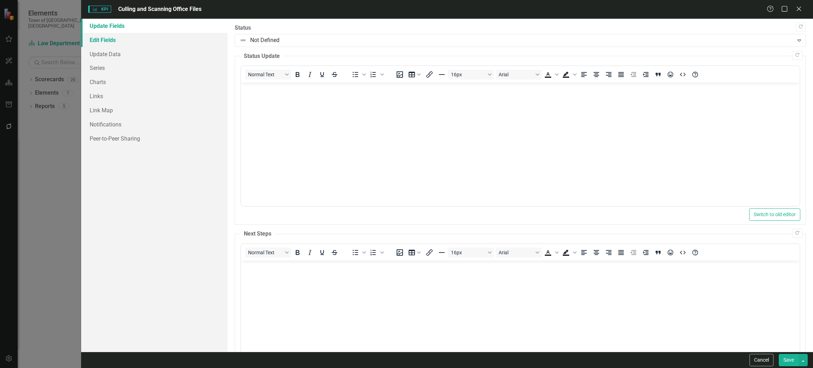
click at [111, 40] on link "Edit Fields" at bounding box center [154, 40] width 146 height 14
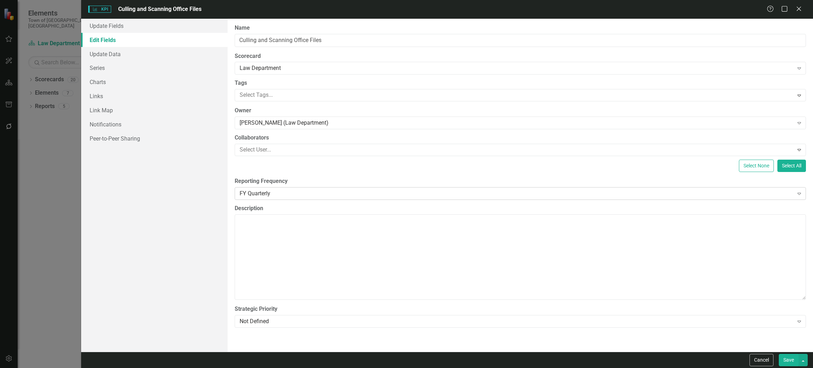
click at [269, 190] on div "FY Quarterly" at bounding box center [517, 193] width 554 height 8
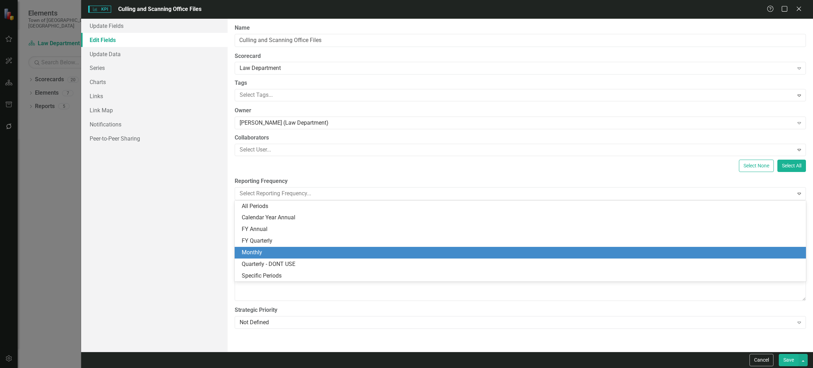
click at [260, 251] on div "Monthly" at bounding box center [522, 252] width 560 height 8
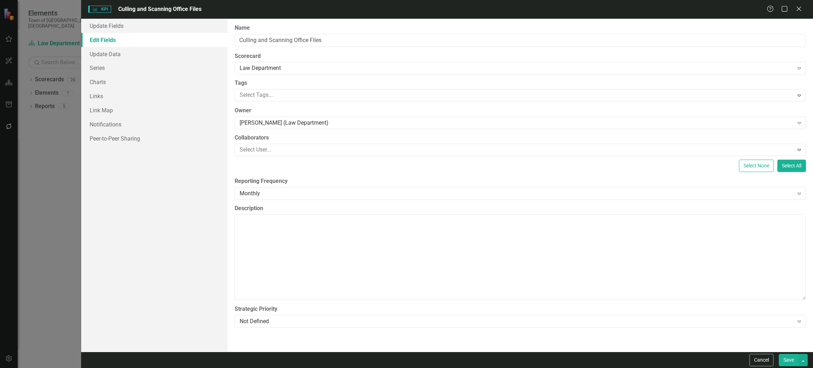
click at [785, 359] on button "Save" at bounding box center [789, 360] width 20 height 12
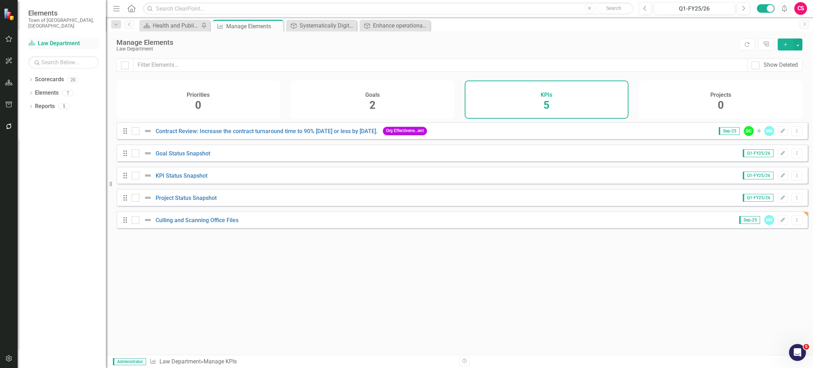
click at [66, 40] on link "Scorecard Law Department" at bounding box center [63, 44] width 71 height 8
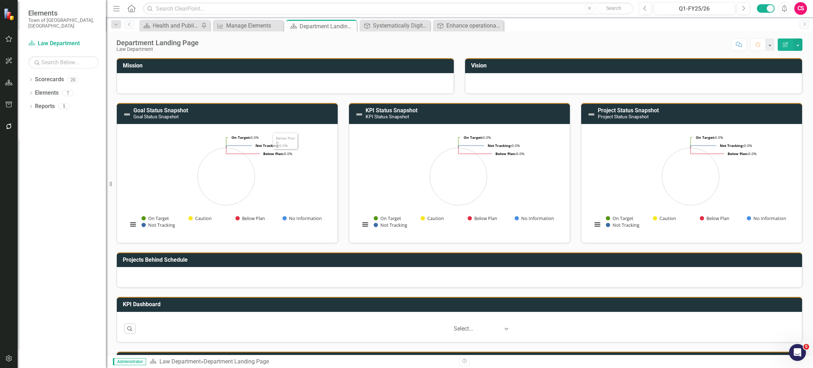
click at [226, 114] on h3 "Goal Status Snapshot Goal Status Snapshot" at bounding box center [233, 113] width 201 height 12
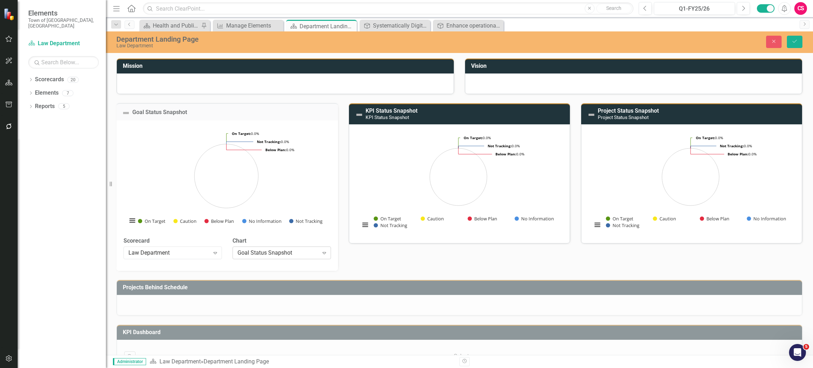
click at [254, 256] on div "Goal Status Snapshot Expand" at bounding box center [282, 252] width 98 height 13
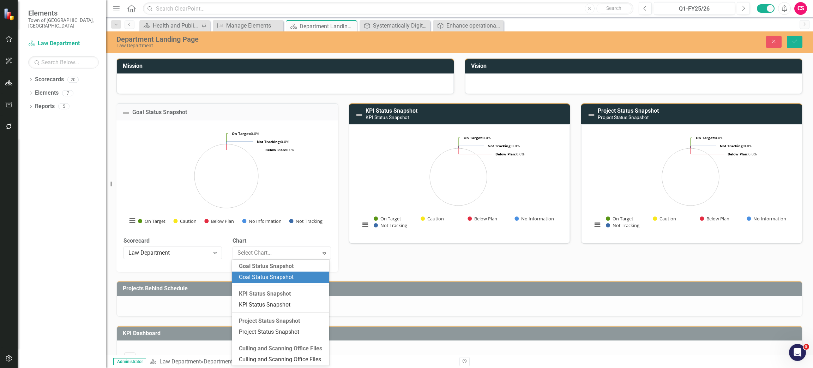
scroll to position [83, 0]
click at [389, 262] on div "Mission Vision Goal Status Snapshot Loading... Chart Pie chart with 5 slices. G…" at bounding box center [459, 160] width 696 height 222
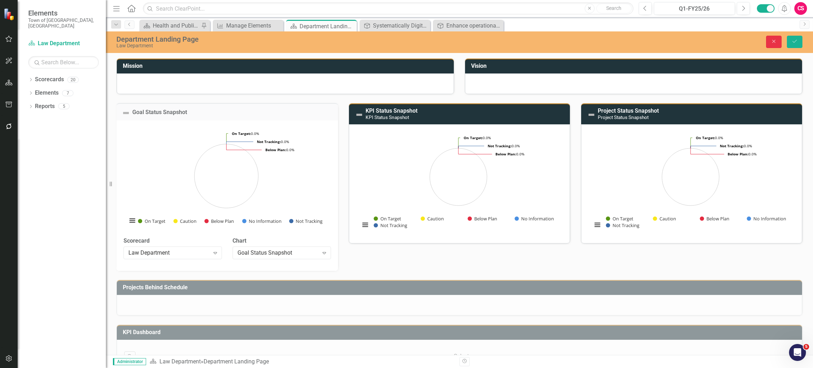
click at [772, 43] on icon "Close" at bounding box center [774, 41] width 6 height 5
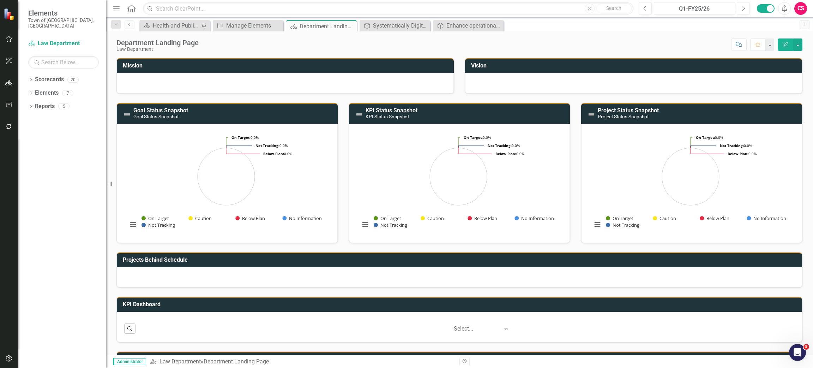
click at [255, 115] on h3 "Goal Status Snapshot Goal Status Snapshot" at bounding box center [233, 113] width 201 height 12
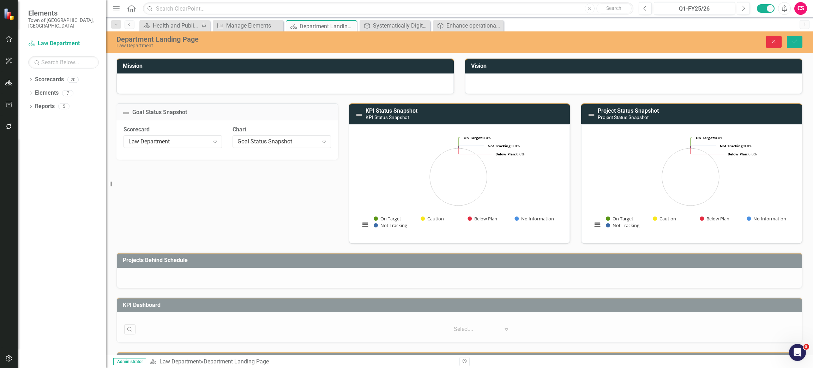
click at [770, 44] on button "Close" at bounding box center [774, 42] width 16 height 12
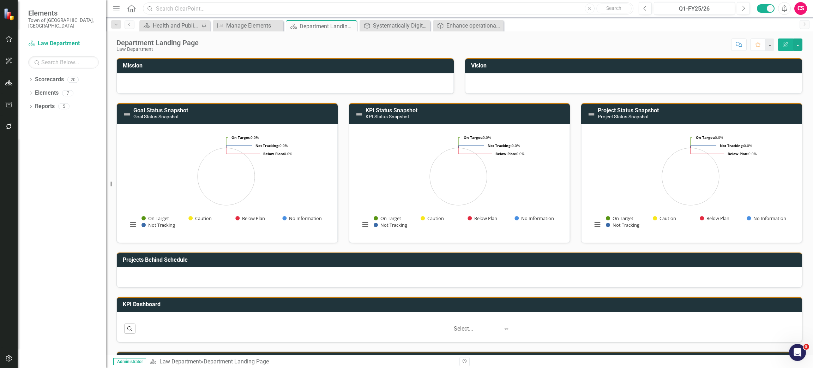
click at [268, 4] on input "text" at bounding box center [388, 8] width 490 height 12
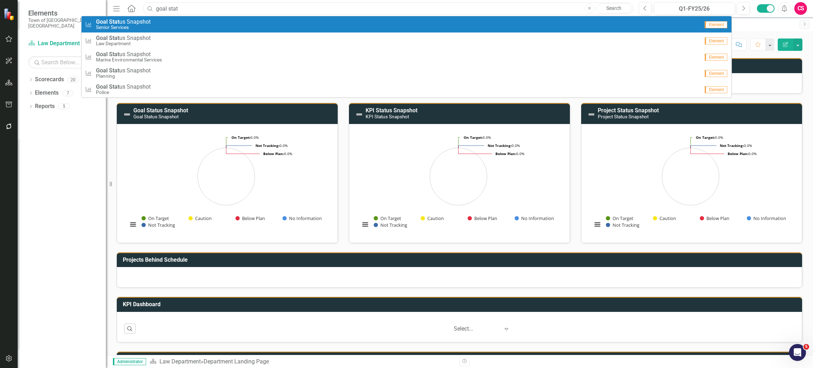
type input "goal stat"
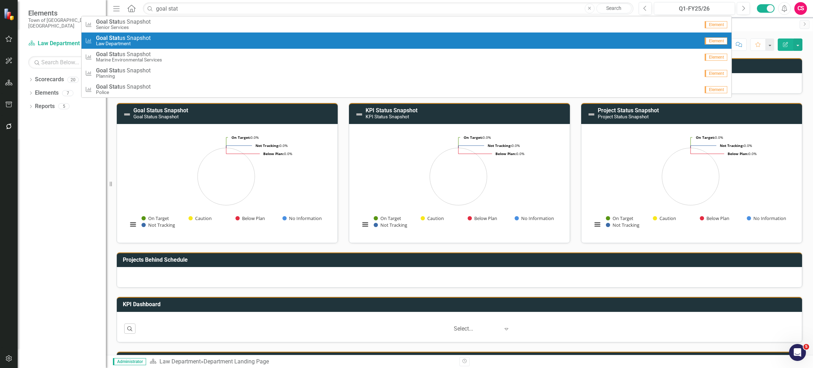
click at [183, 37] on div "KPI Goal Stat us Snapshot Law Department" at bounding box center [392, 41] width 614 height 12
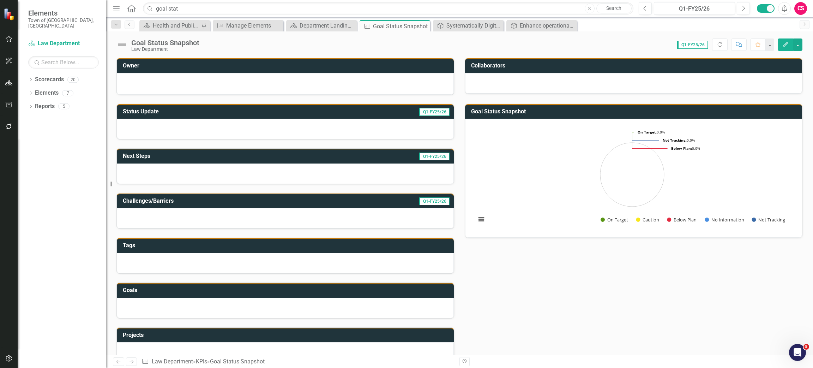
click at [783, 42] on icon "Edit" at bounding box center [785, 44] width 6 height 5
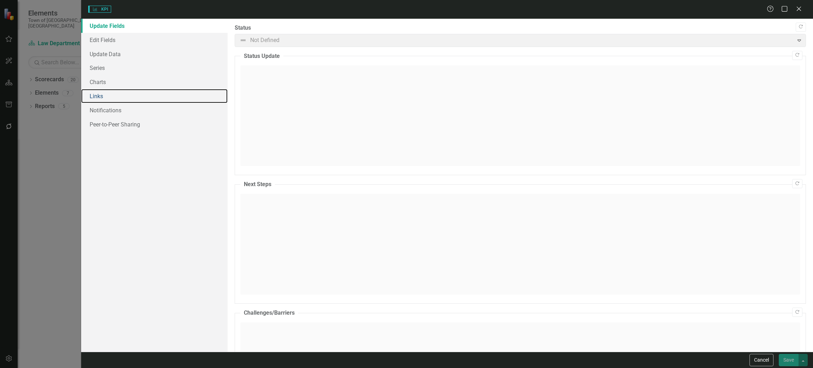
click at [102, 96] on link "Links" at bounding box center [154, 96] width 146 height 14
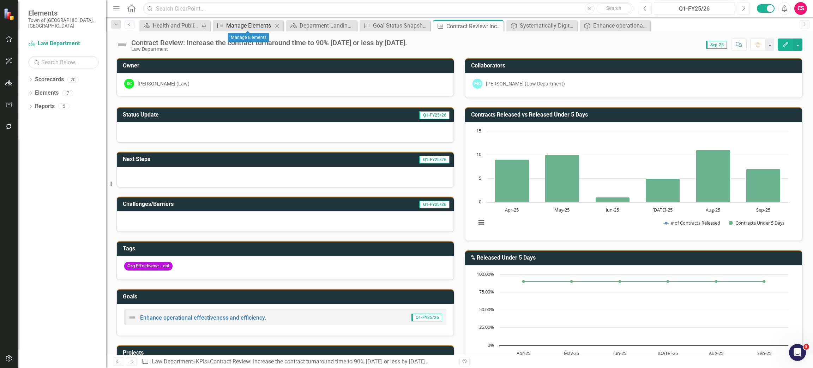
click at [242, 24] on div "Manage Elements" at bounding box center [249, 25] width 47 height 9
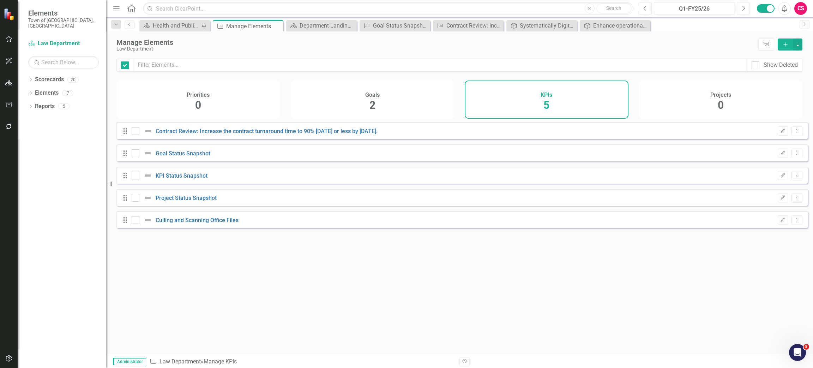
checkbox input "false"
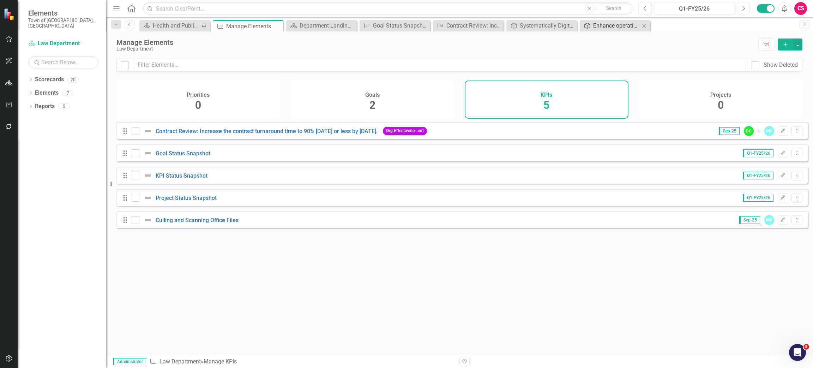
click at [613, 28] on div "Enhance operational effectiveness and efficiency." at bounding box center [616, 25] width 47 height 9
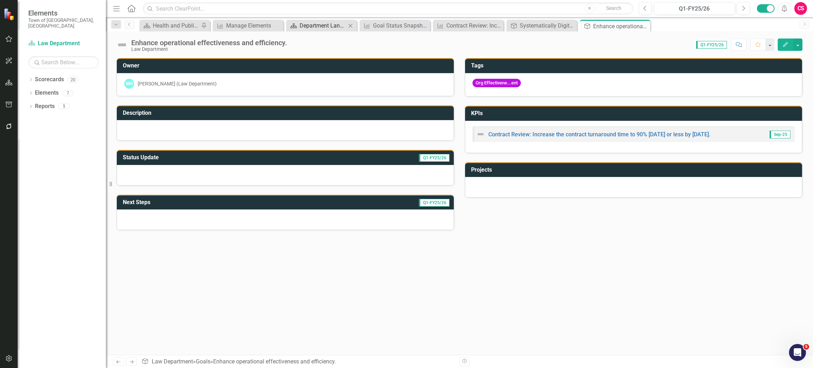
click at [317, 23] on div "Department Landing Page" at bounding box center [323, 25] width 47 height 9
